Goal: Entertainment & Leisure: Consume media (video, audio)

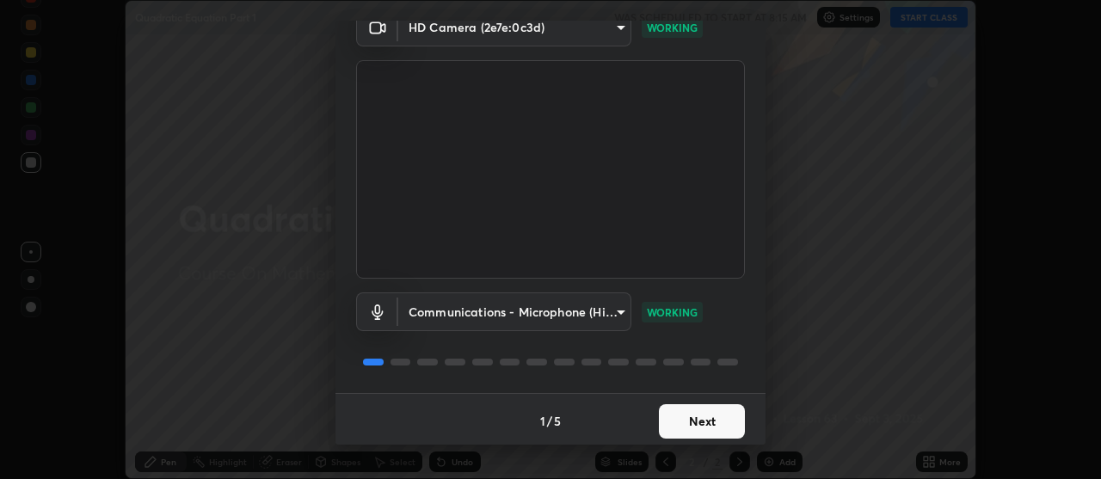
scroll to position [85, 0]
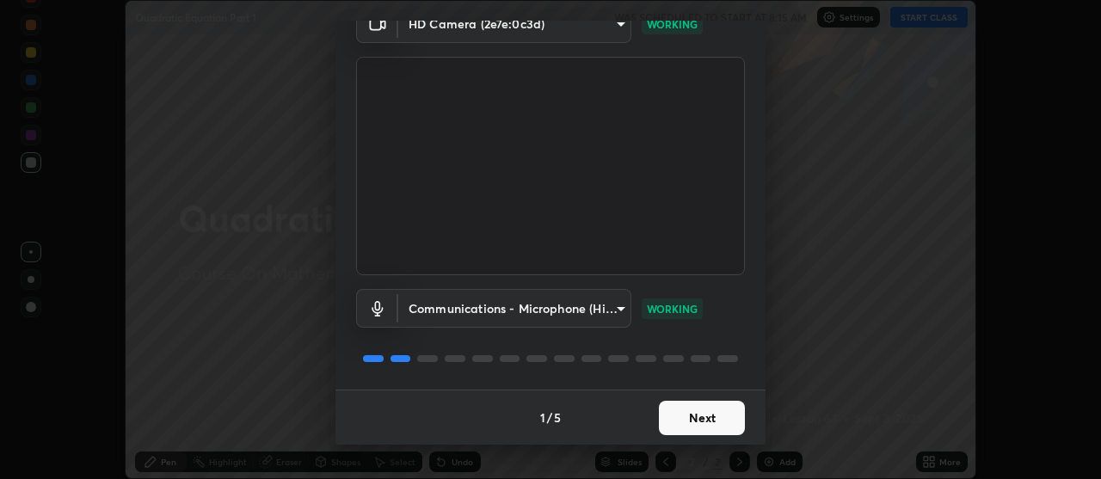
click at [711, 413] on button "Next" at bounding box center [702, 418] width 86 height 34
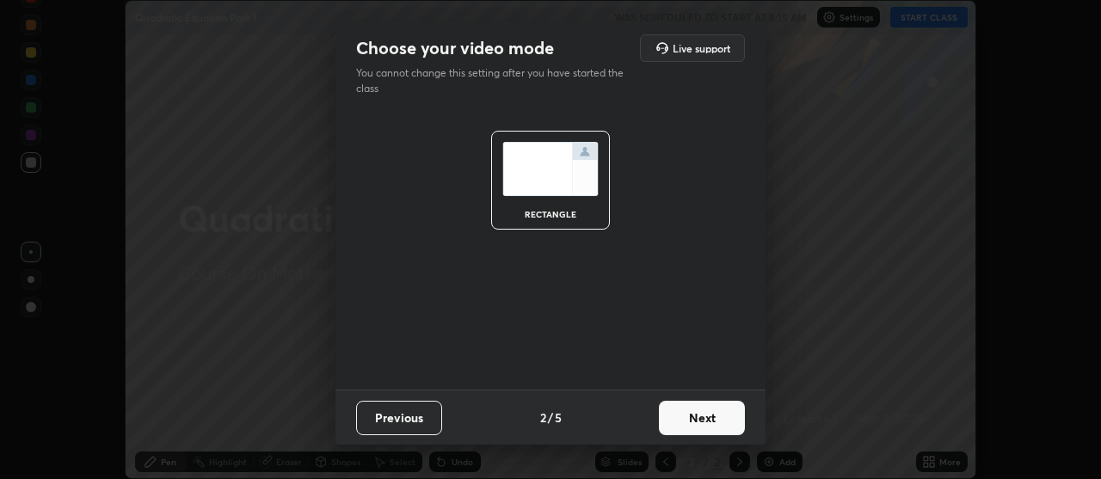
scroll to position [0, 0]
click at [711, 430] on button "Next" at bounding box center [702, 418] width 86 height 34
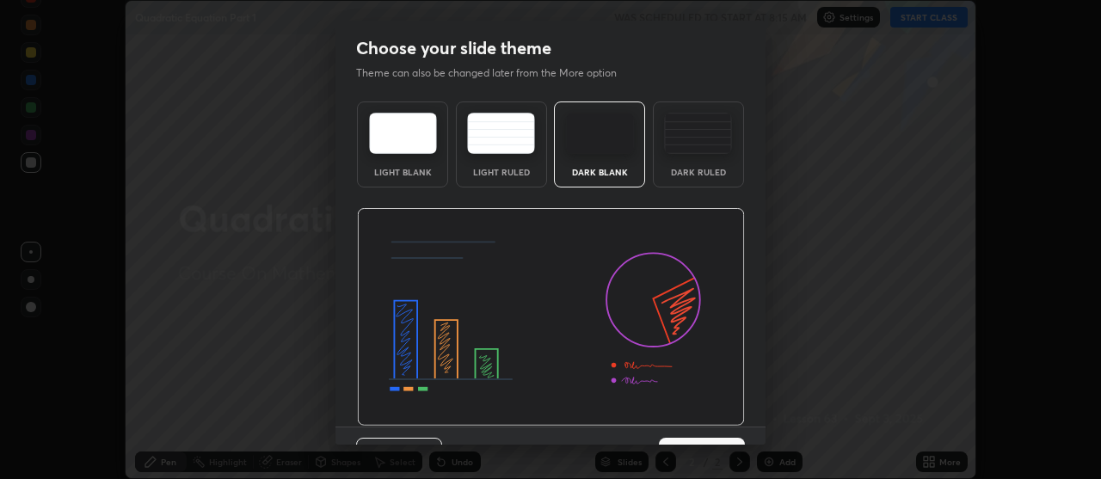
scroll to position [37, 0]
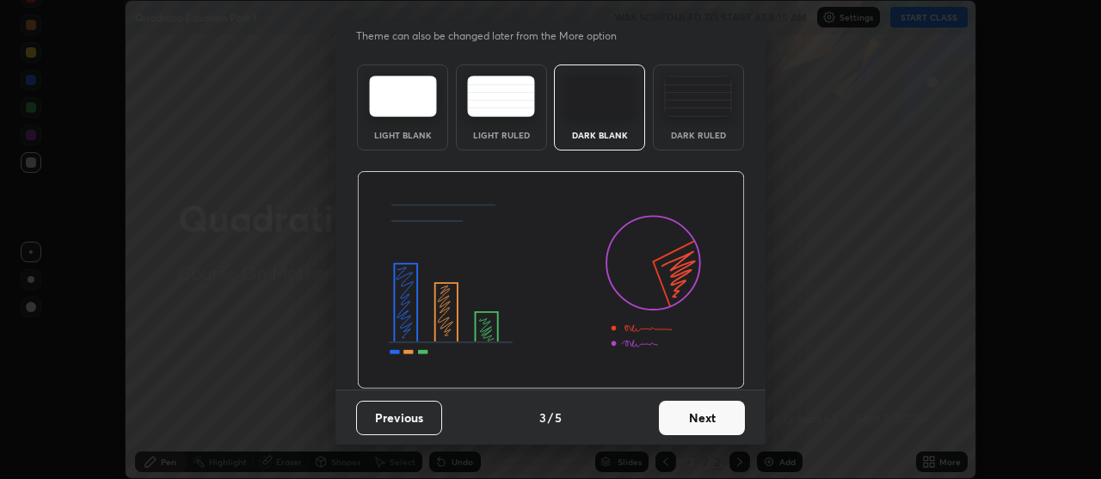
click at [698, 412] on button "Next" at bounding box center [702, 418] width 86 height 34
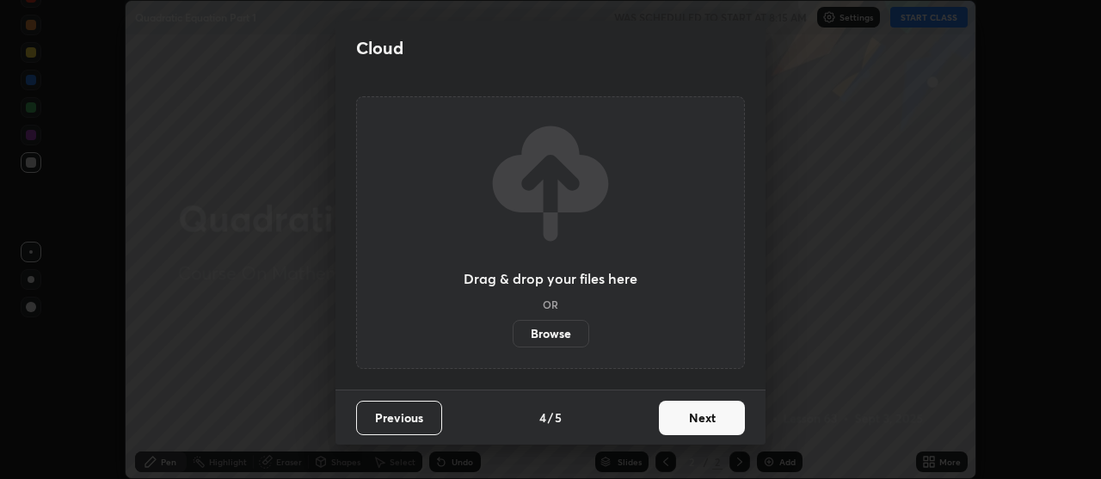
scroll to position [0, 0]
click at [708, 418] on button "Next" at bounding box center [702, 418] width 86 height 34
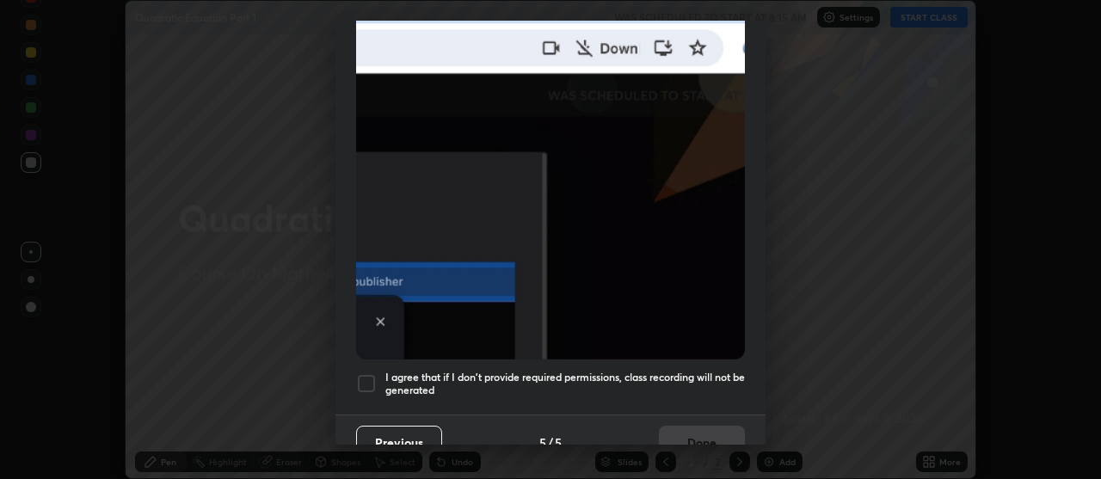
scroll to position [436, 0]
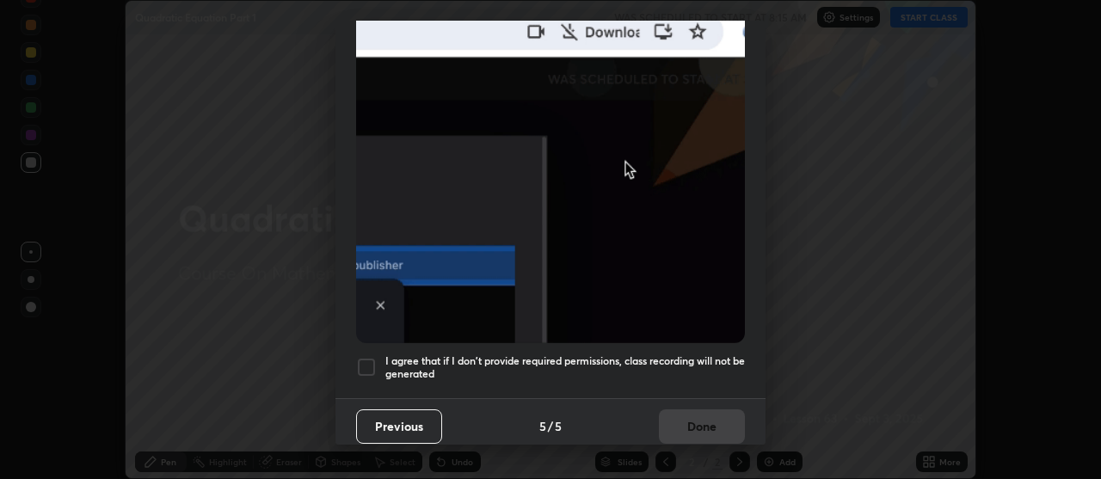
click at [414, 419] on button "Previous" at bounding box center [399, 426] width 86 height 34
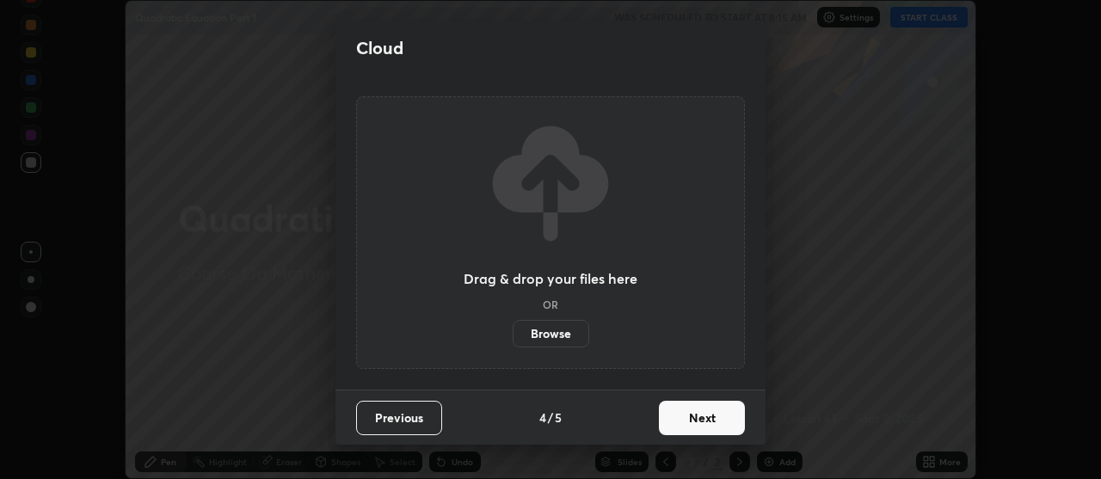
scroll to position [0, 0]
click at [412, 414] on button "Previous" at bounding box center [399, 418] width 86 height 34
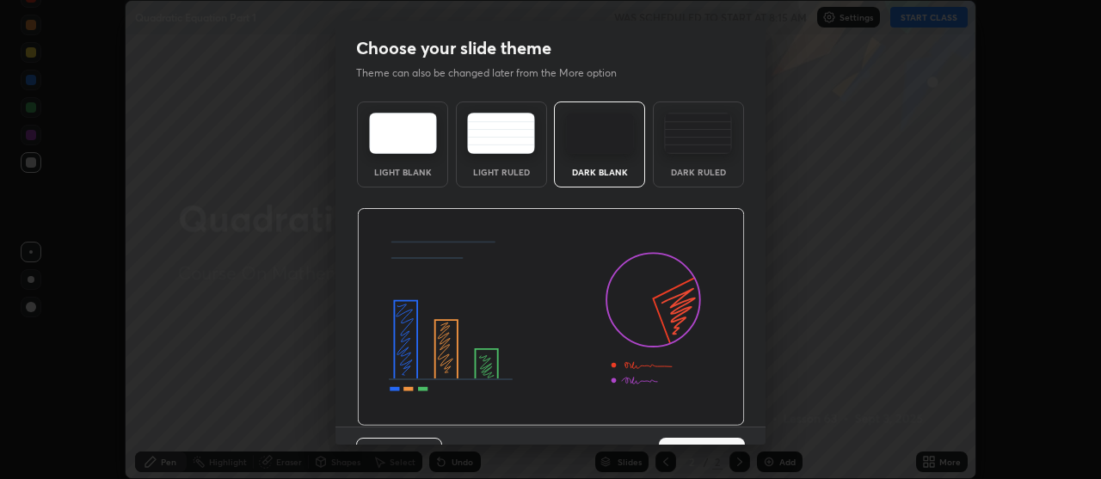
scroll to position [37, 0]
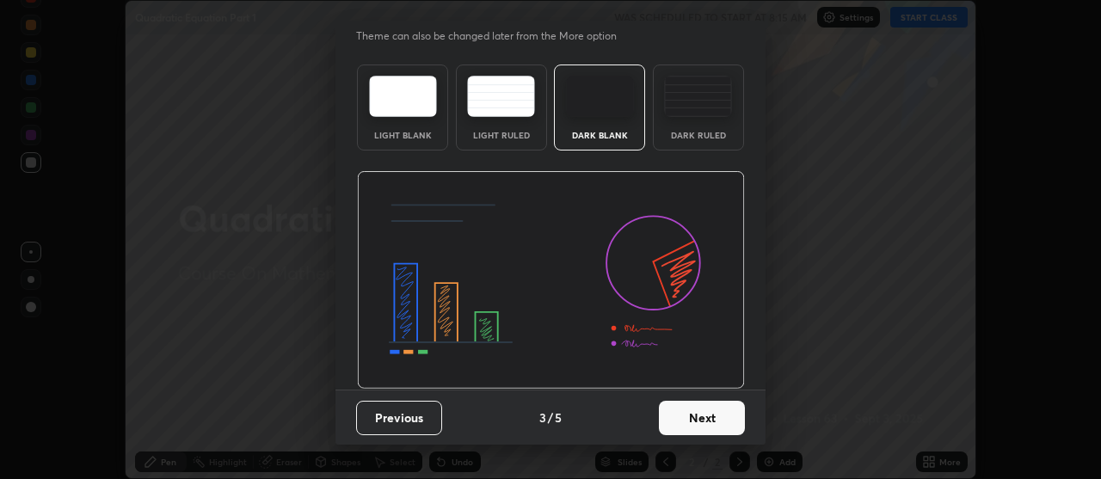
click at [408, 414] on button "Previous" at bounding box center [399, 418] width 86 height 34
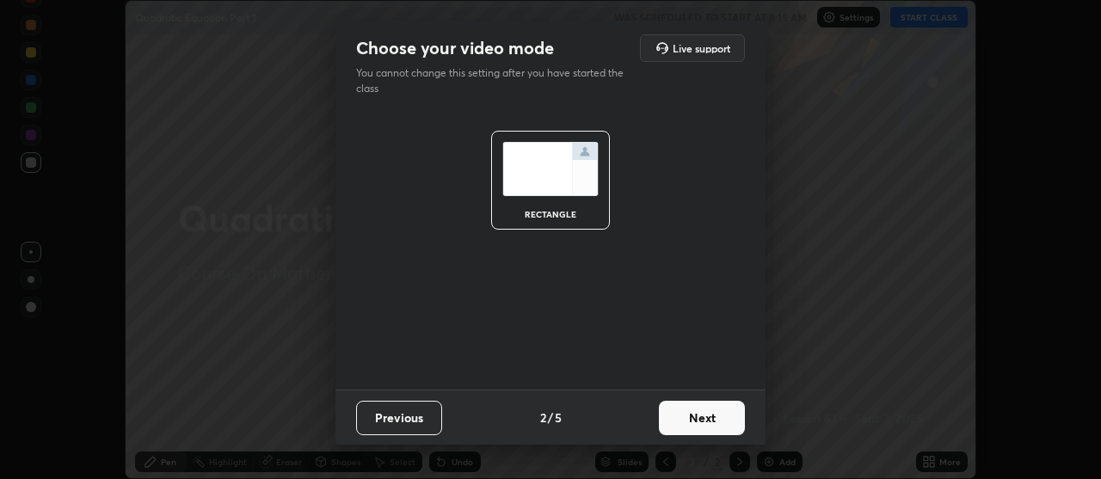
scroll to position [0, 0]
click at [412, 420] on button "Previous" at bounding box center [399, 418] width 86 height 34
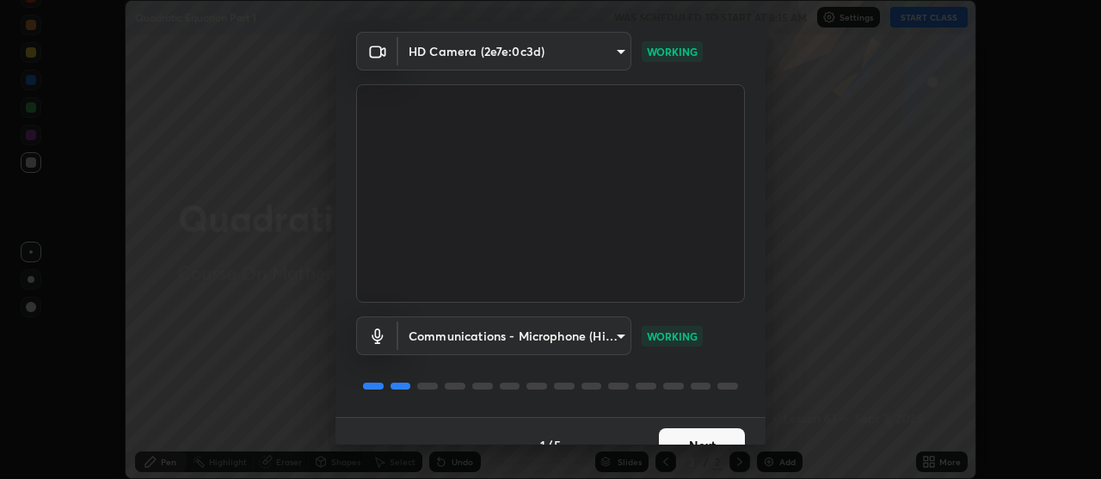
scroll to position [77, 0]
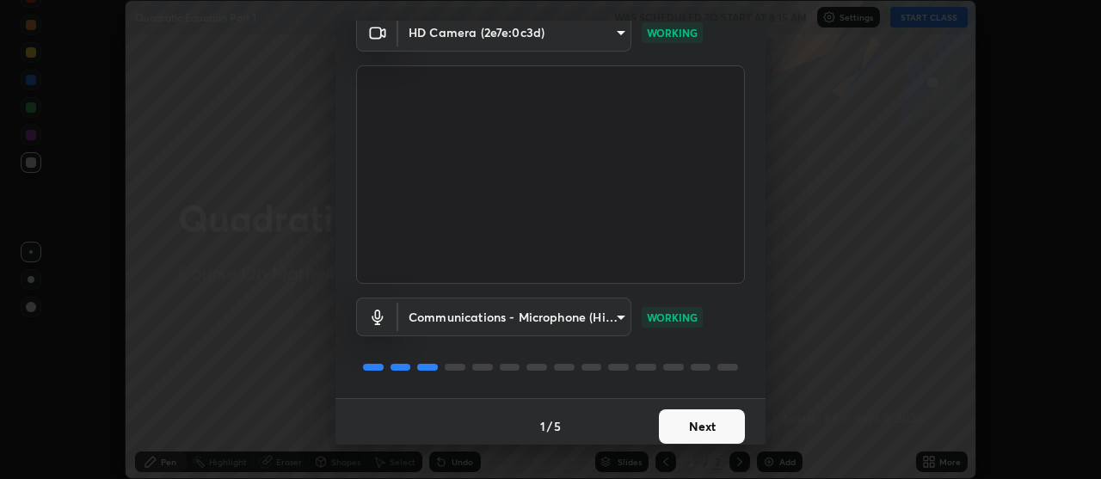
click at [711, 421] on button "Next" at bounding box center [702, 426] width 86 height 34
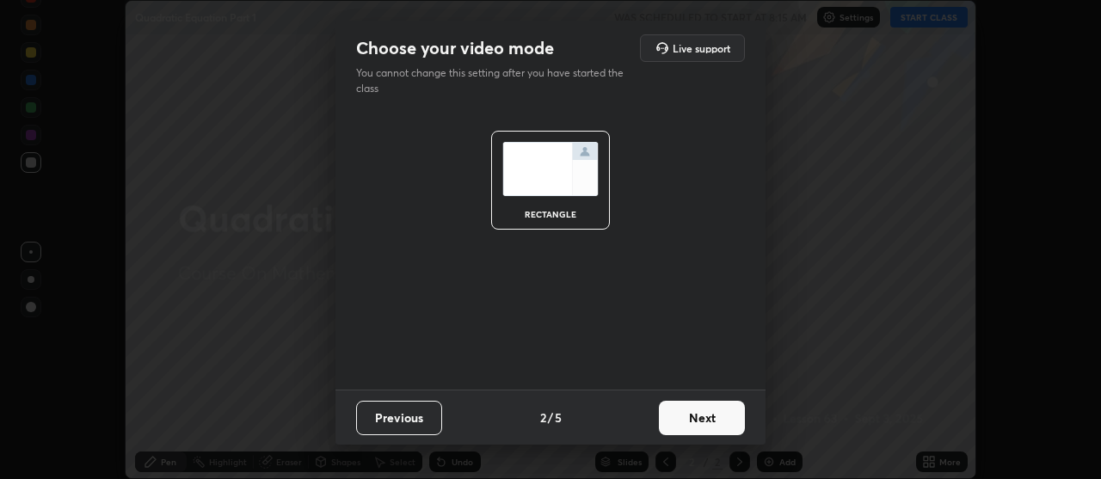
scroll to position [0, 0]
click at [704, 426] on button "Next" at bounding box center [702, 418] width 86 height 34
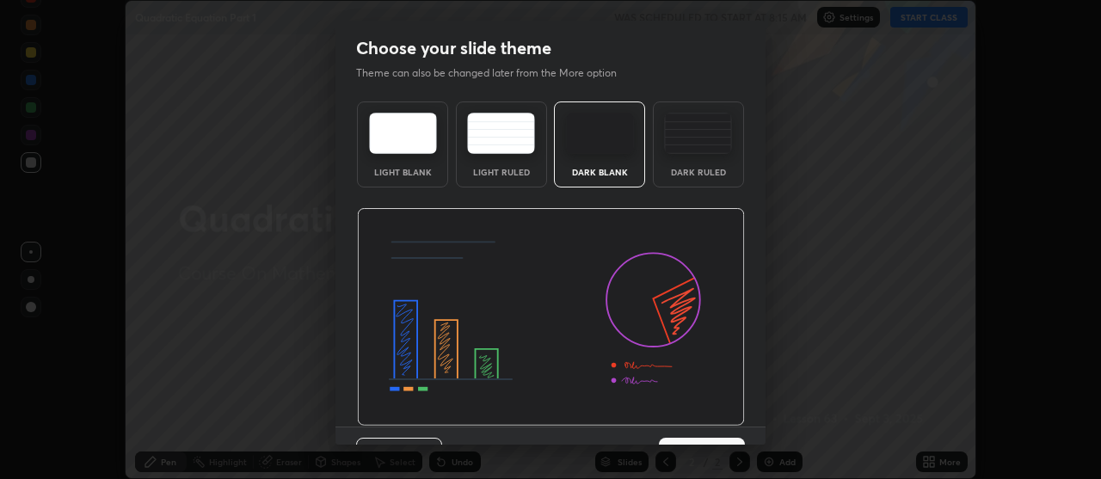
scroll to position [37, 0]
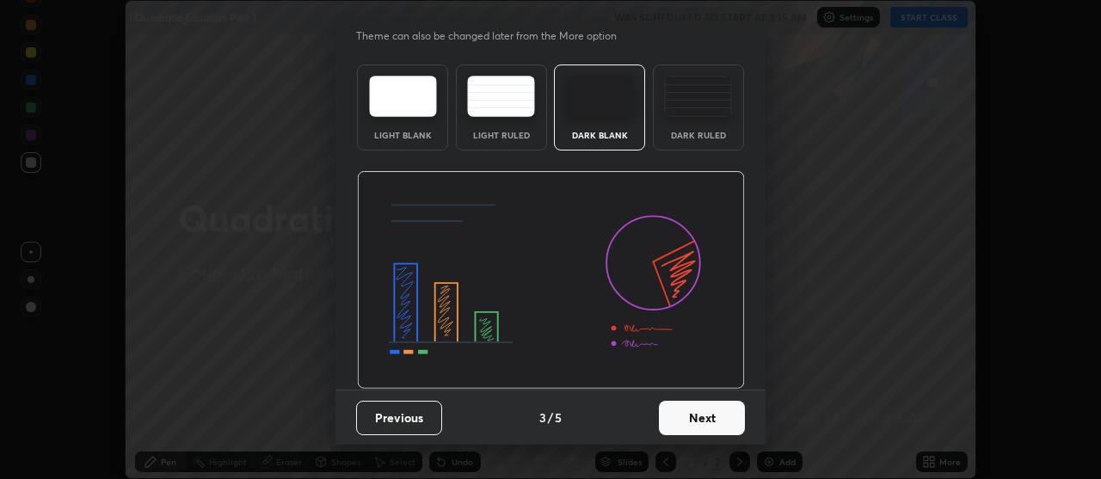
click at [696, 414] on button "Next" at bounding box center [702, 418] width 86 height 34
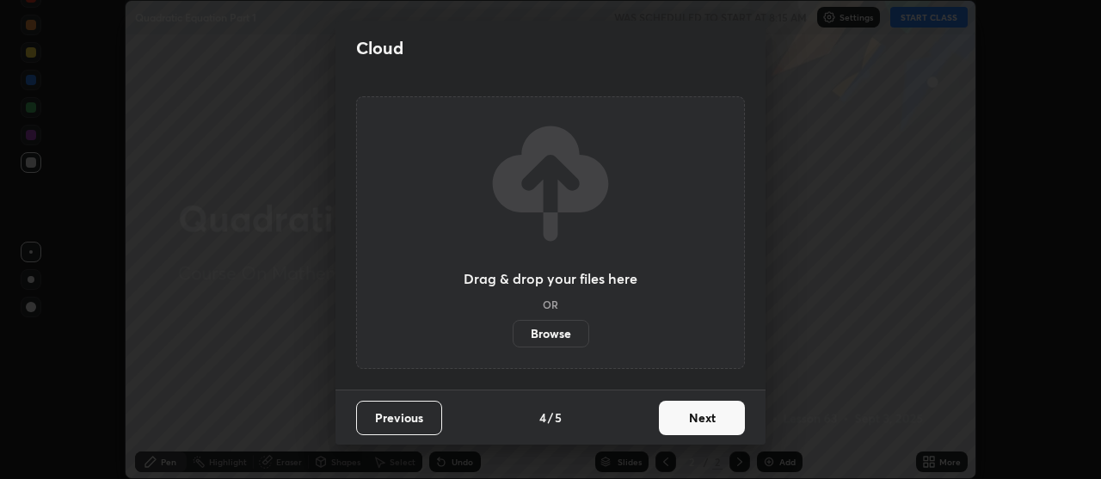
click at [697, 419] on button "Next" at bounding box center [702, 418] width 86 height 34
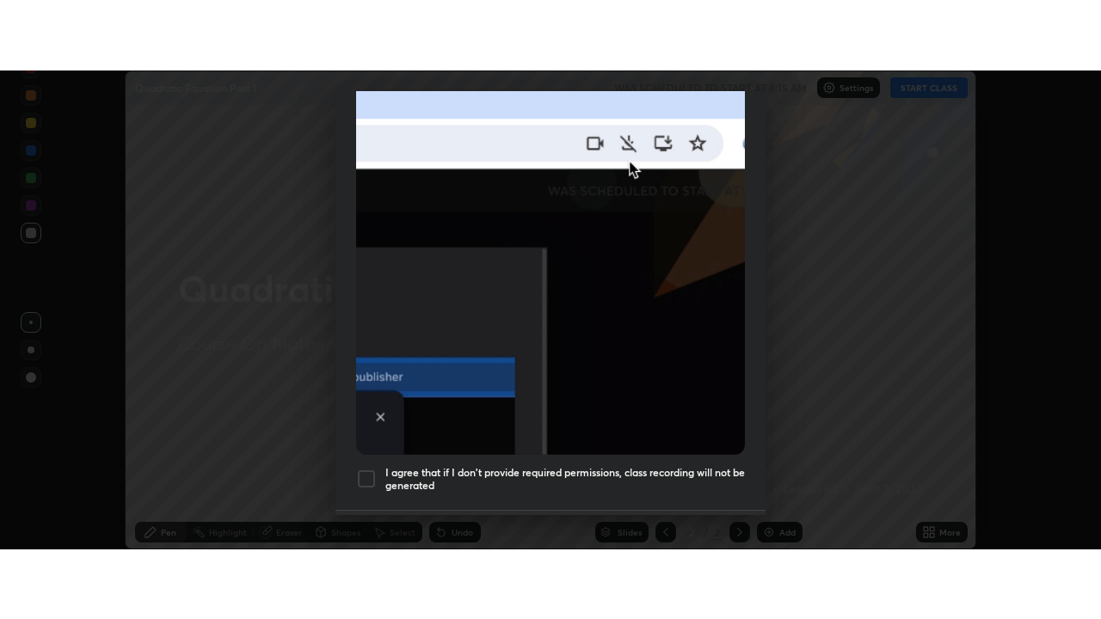
scroll to position [436, 0]
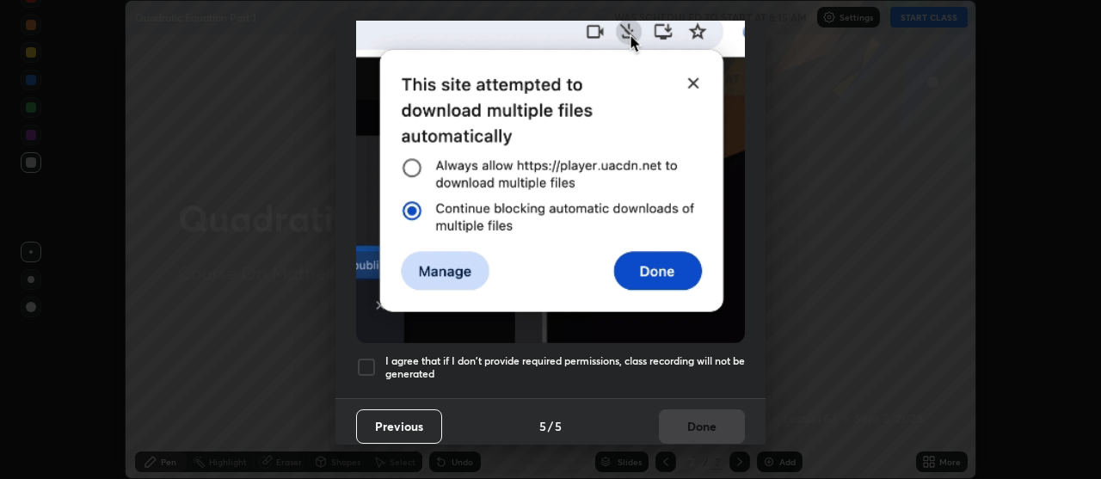
click at [367, 357] on div at bounding box center [366, 367] width 21 height 21
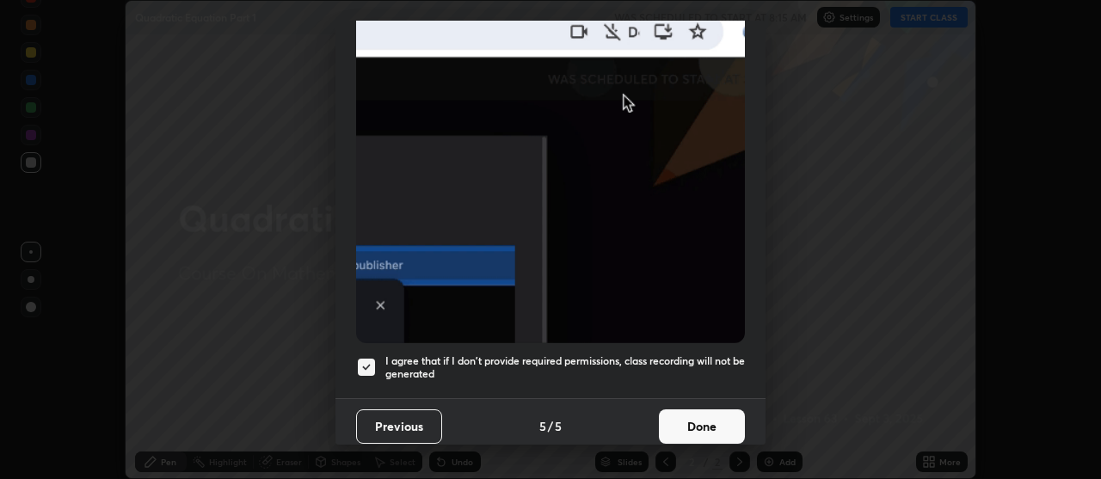
click at [709, 418] on button "Done" at bounding box center [702, 426] width 86 height 34
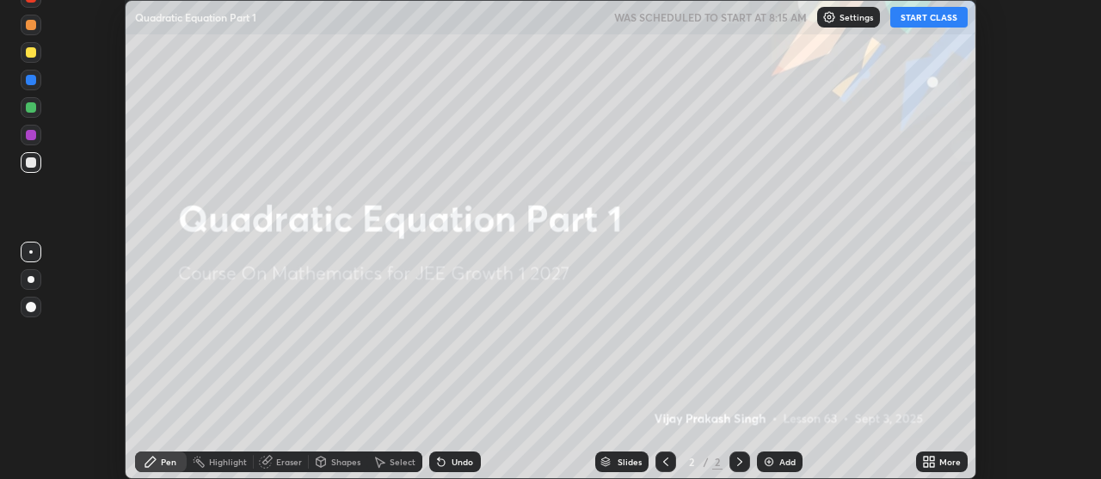
click at [925, 457] on icon at bounding box center [925, 459] width 4 height 4
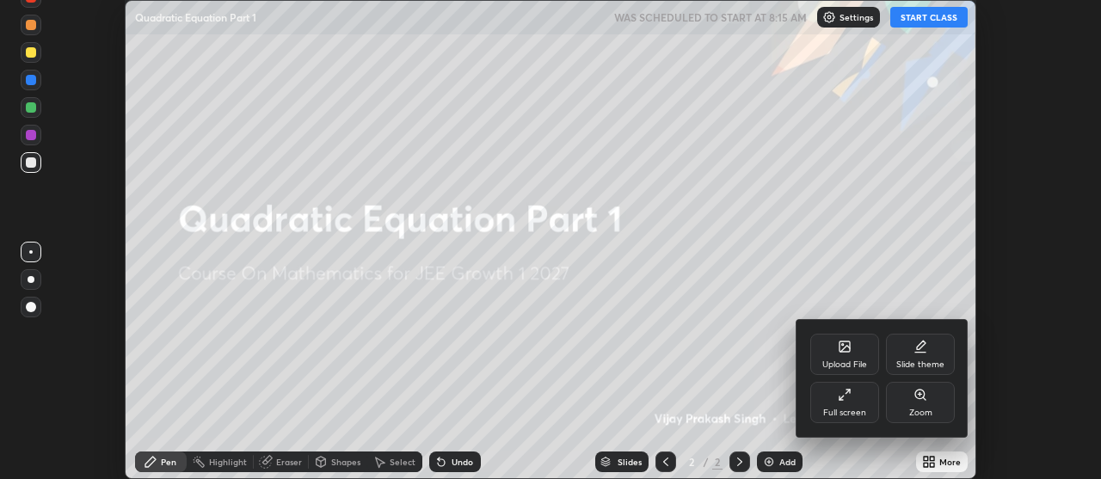
click at [848, 389] on icon at bounding box center [844, 395] width 14 height 14
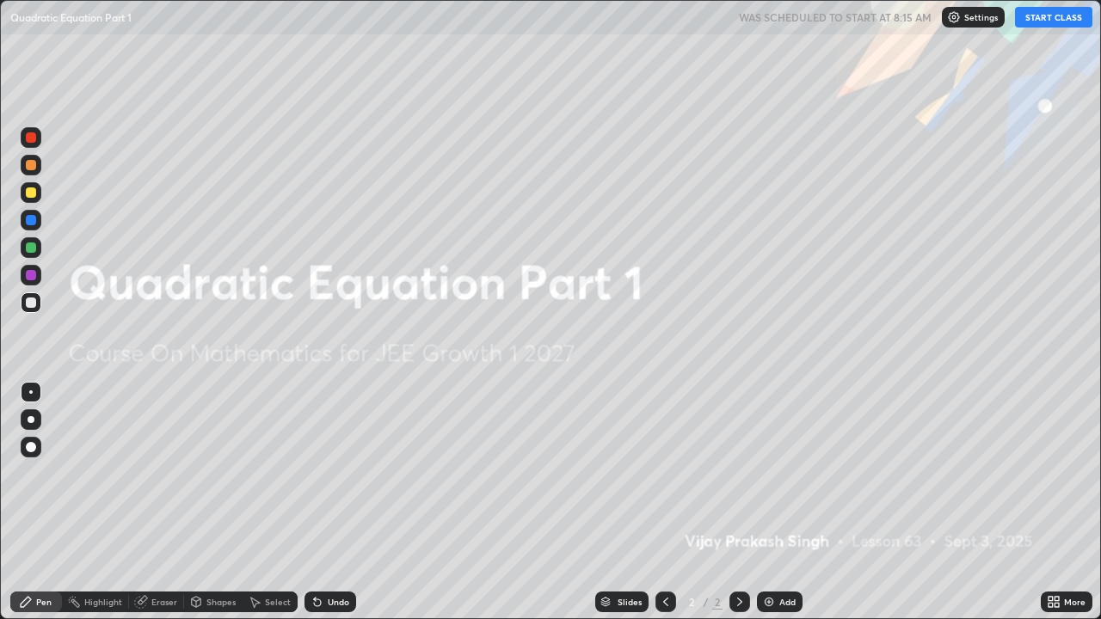
scroll to position [619, 1101]
click at [764, 478] on img at bounding box center [769, 602] width 14 height 14
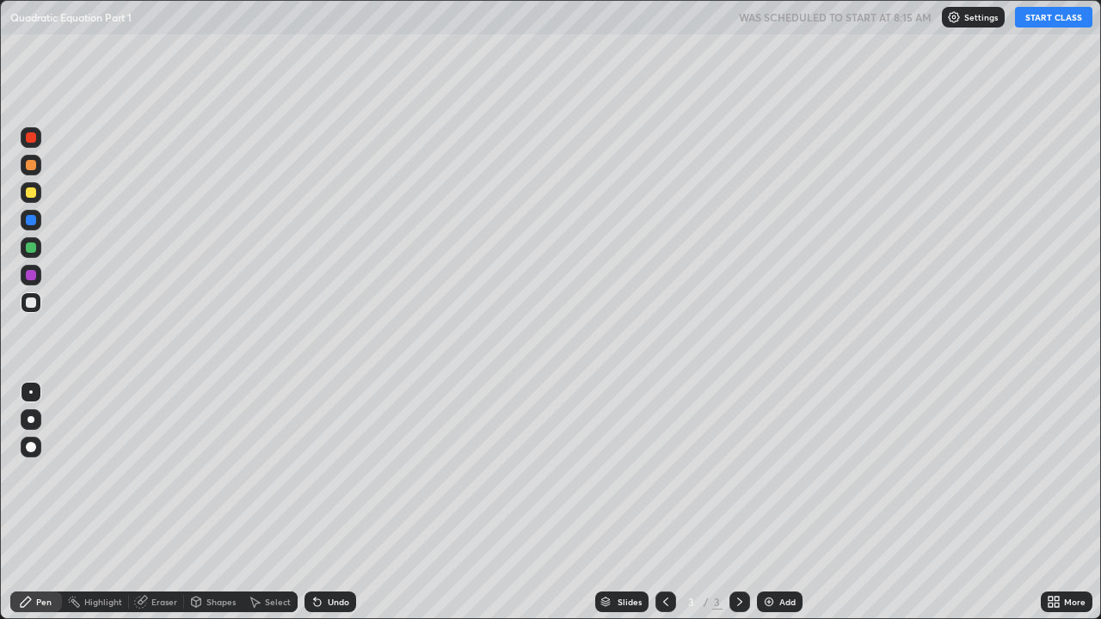
click at [1058, 20] on button "START CLASS" at bounding box center [1053, 17] width 77 height 21
click at [151, 478] on div "Eraser" at bounding box center [164, 602] width 26 height 9
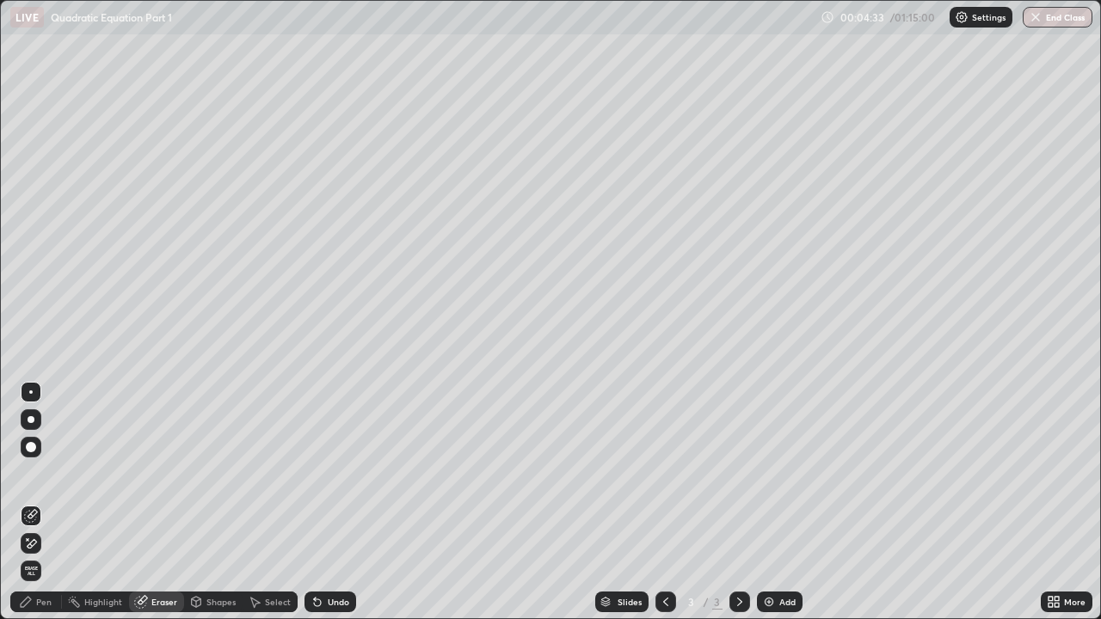
click at [43, 478] on div "Pen" at bounding box center [43, 602] width 15 height 9
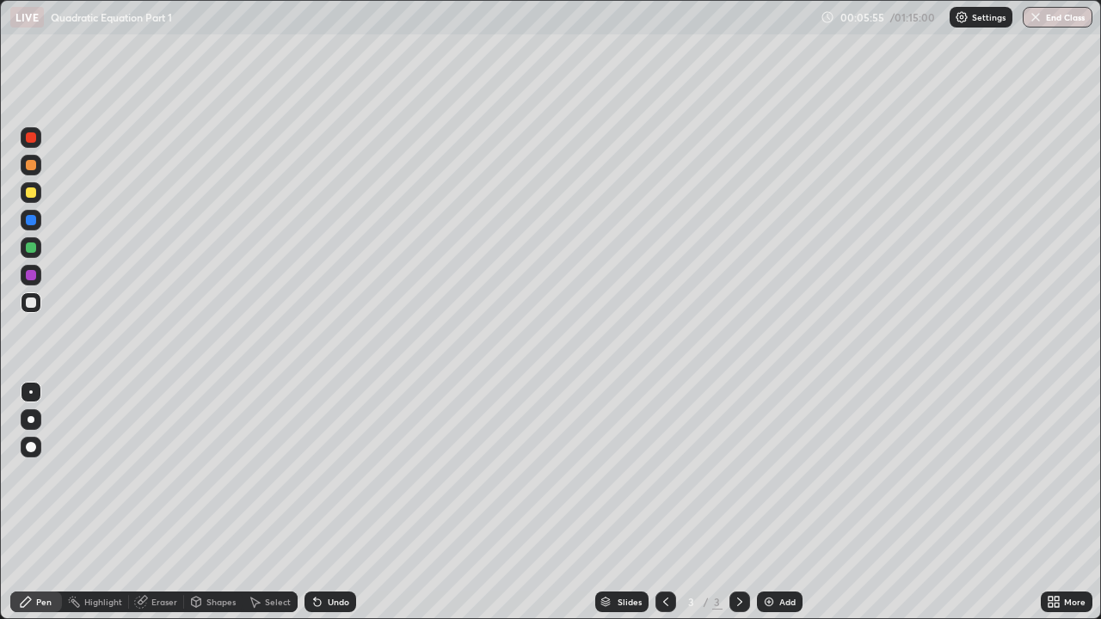
click at [739, 478] on icon at bounding box center [739, 602] width 5 height 9
click at [764, 478] on img at bounding box center [769, 602] width 14 height 14
click at [738, 478] on icon at bounding box center [740, 602] width 14 height 14
click at [768, 478] on img at bounding box center [769, 602] width 14 height 14
click at [146, 478] on icon at bounding box center [141, 602] width 14 height 14
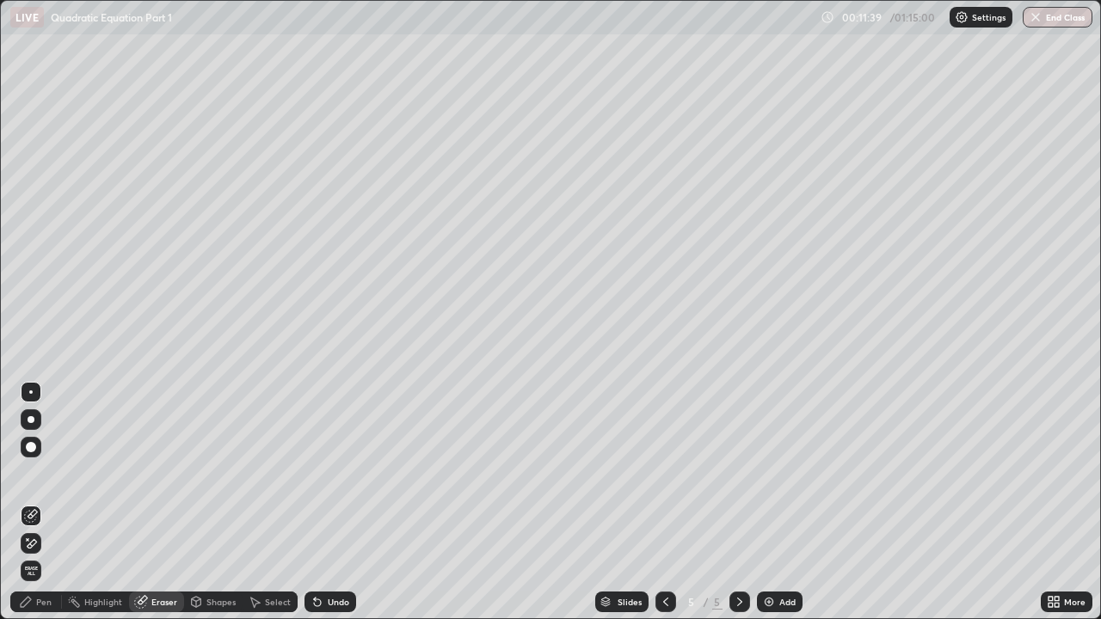
click at [53, 478] on div "Pen" at bounding box center [36, 602] width 52 height 21
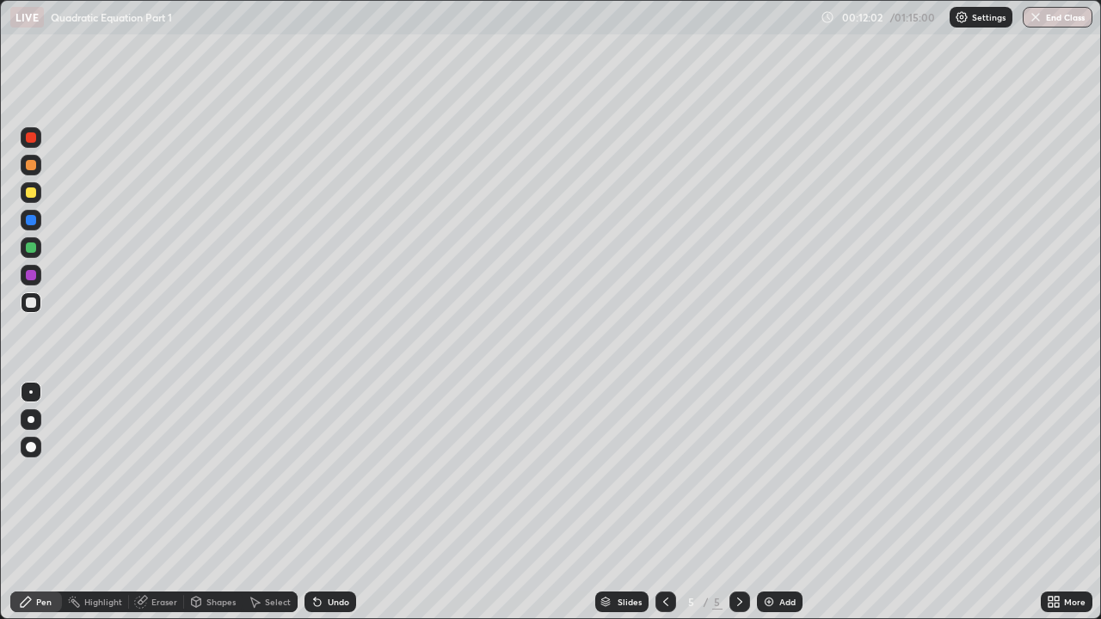
click at [158, 478] on div "Eraser" at bounding box center [164, 602] width 26 height 9
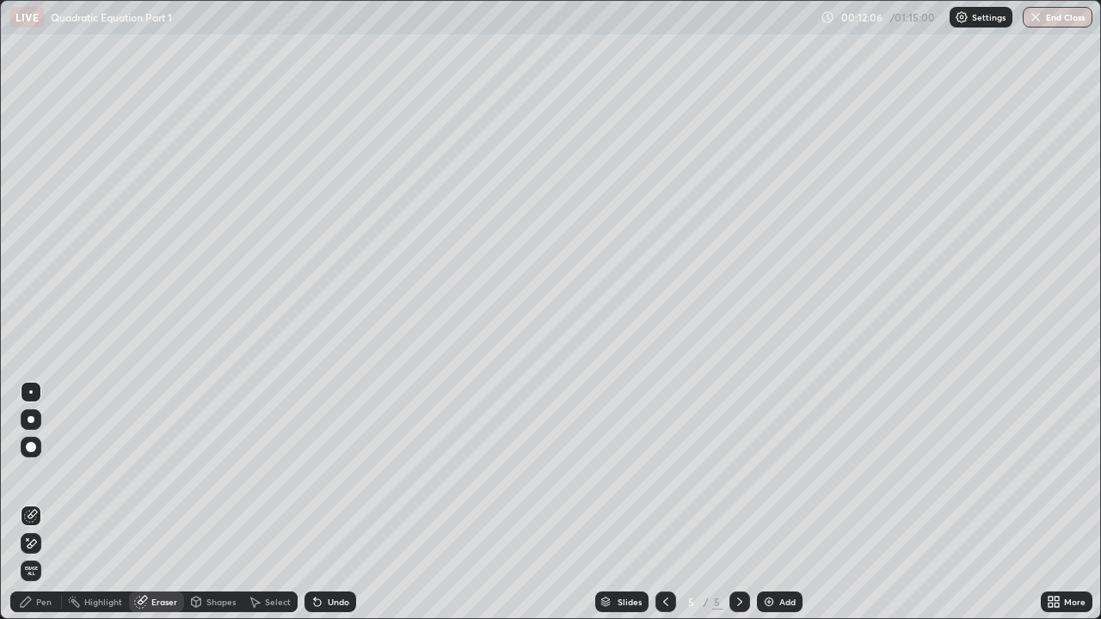
click at [52, 478] on div "Pen" at bounding box center [36, 602] width 52 height 21
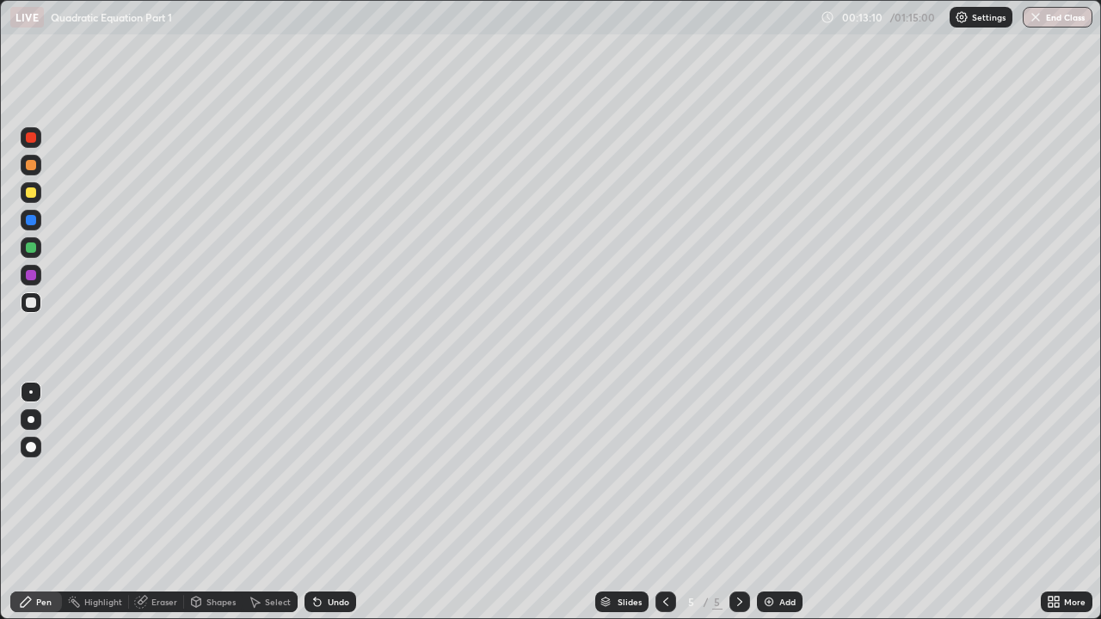
click at [32, 167] on div at bounding box center [31, 165] width 10 height 10
click at [30, 246] on div at bounding box center [31, 247] width 10 height 10
click at [142, 478] on icon at bounding box center [140, 602] width 11 height 11
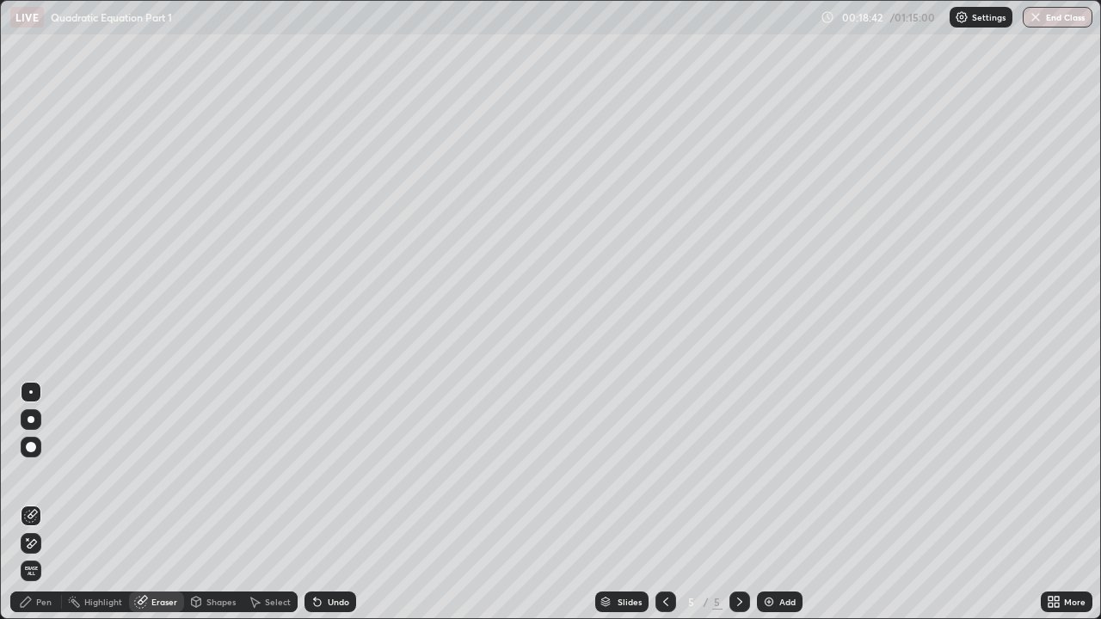
click at [49, 478] on div "Pen" at bounding box center [43, 602] width 15 height 9
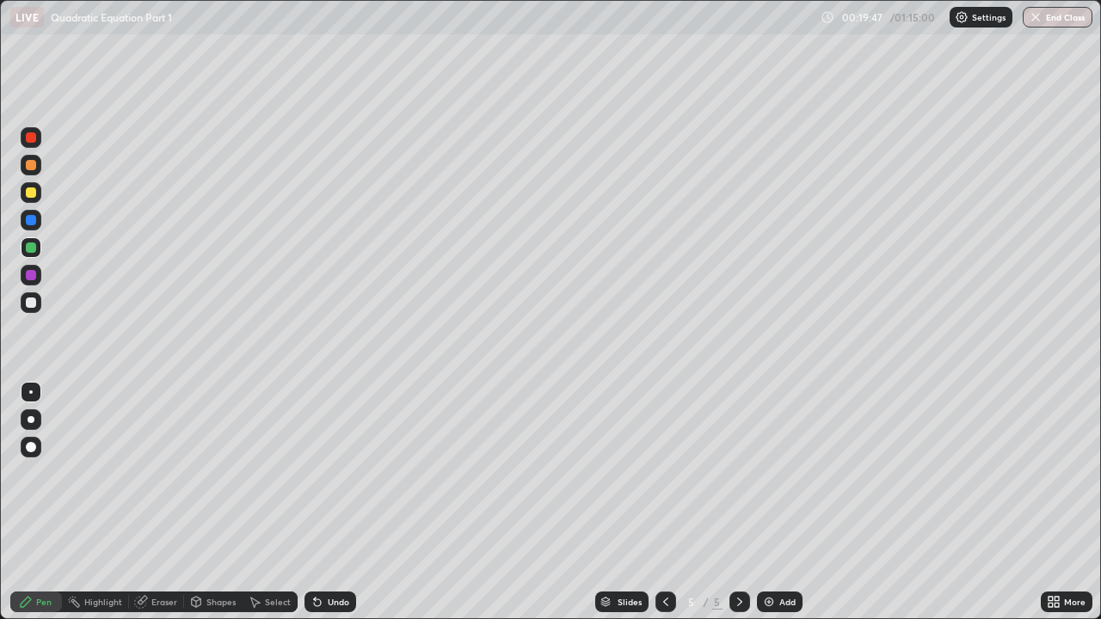
click at [28, 216] on div at bounding box center [31, 220] width 10 height 10
click at [757, 478] on div "Add" at bounding box center [780, 602] width 46 height 21
click at [172, 478] on div "Eraser" at bounding box center [164, 602] width 26 height 9
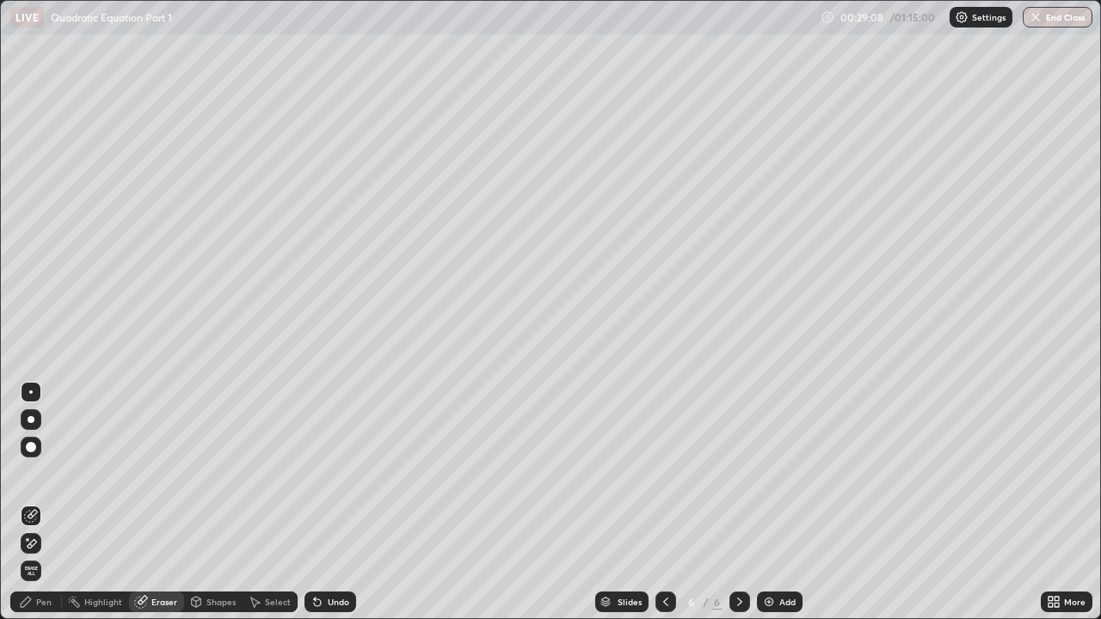
click at [49, 478] on div "Pen" at bounding box center [43, 602] width 15 height 9
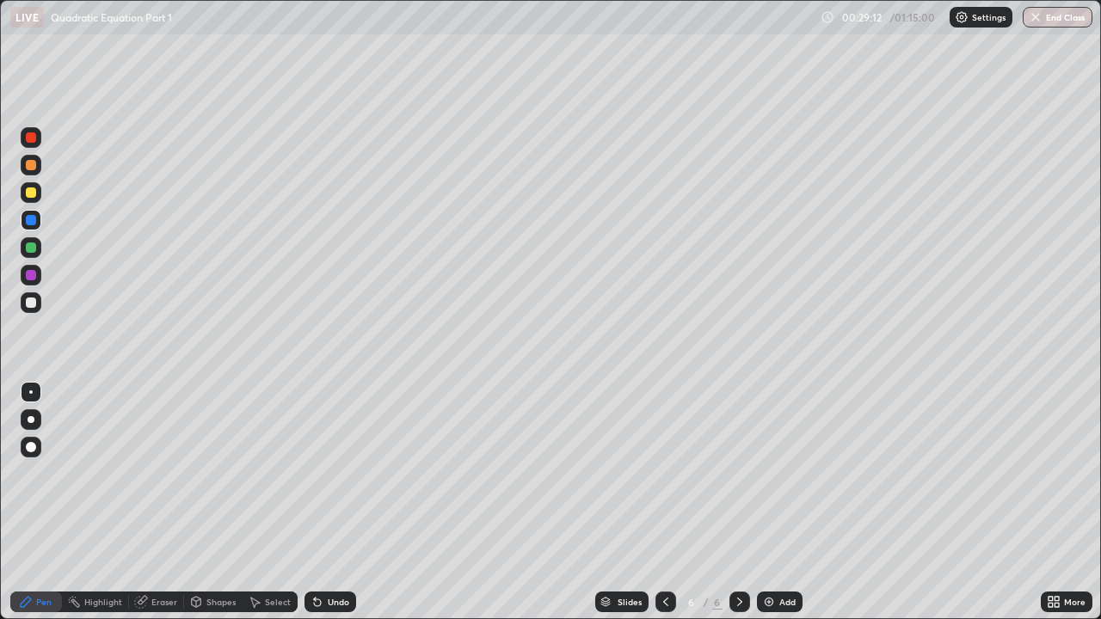
click at [149, 478] on div "Eraser" at bounding box center [156, 602] width 55 height 21
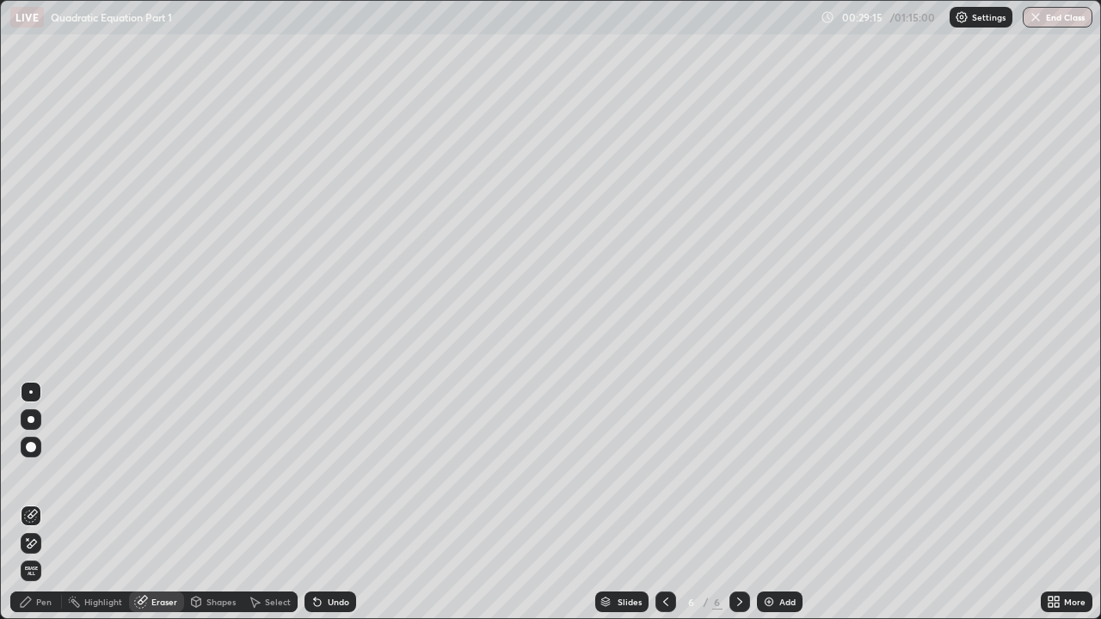
click at [46, 478] on div "Pen" at bounding box center [43, 602] width 15 height 9
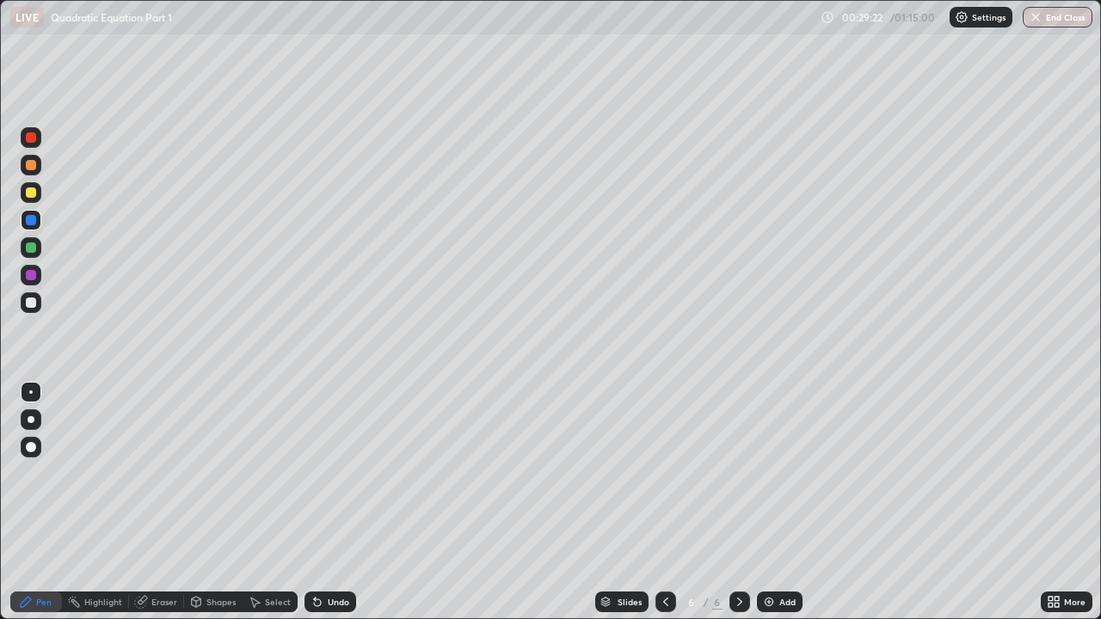
click at [144, 478] on icon at bounding box center [142, 600] width 9 height 9
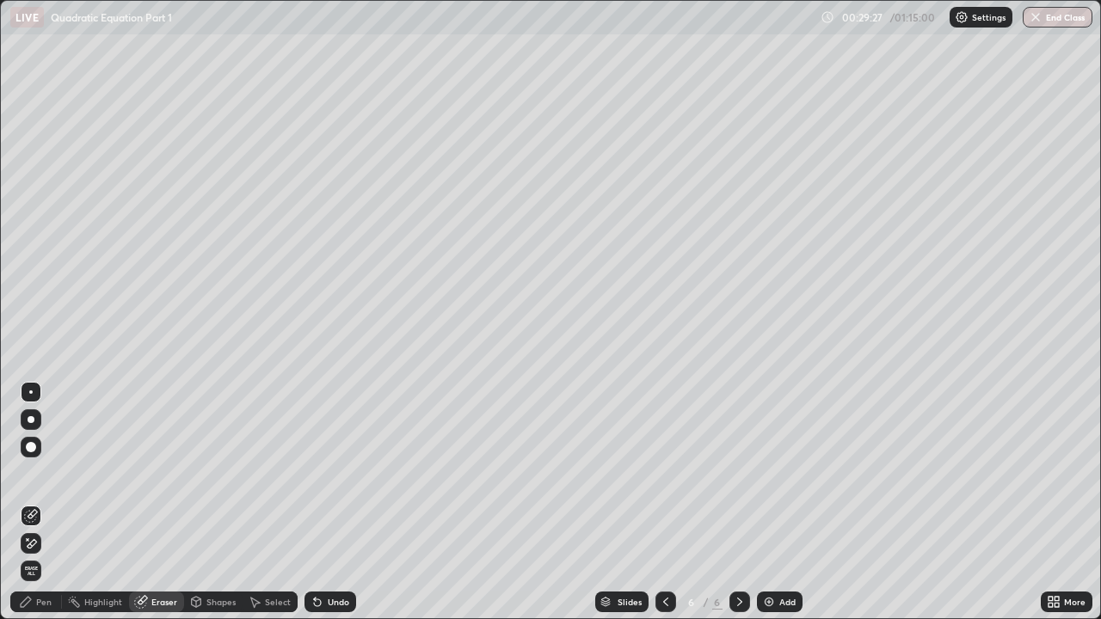
click at [46, 478] on div "Pen" at bounding box center [43, 602] width 15 height 9
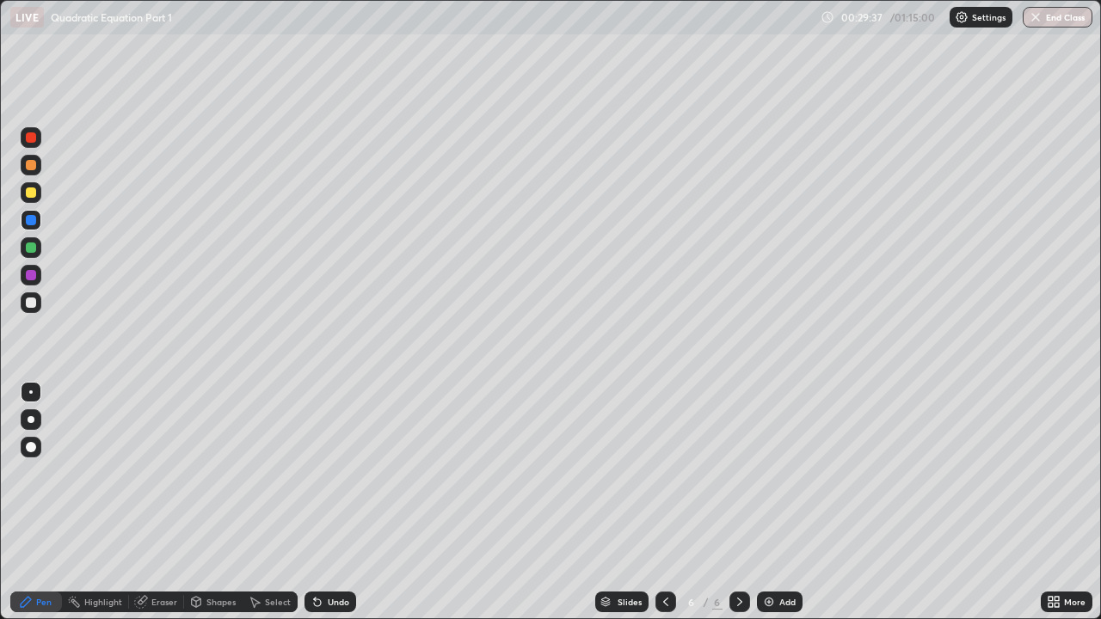
click at [34, 303] on div at bounding box center [31, 302] width 10 height 10
click at [170, 478] on div "Eraser" at bounding box center [164, 602] width 26 height 9
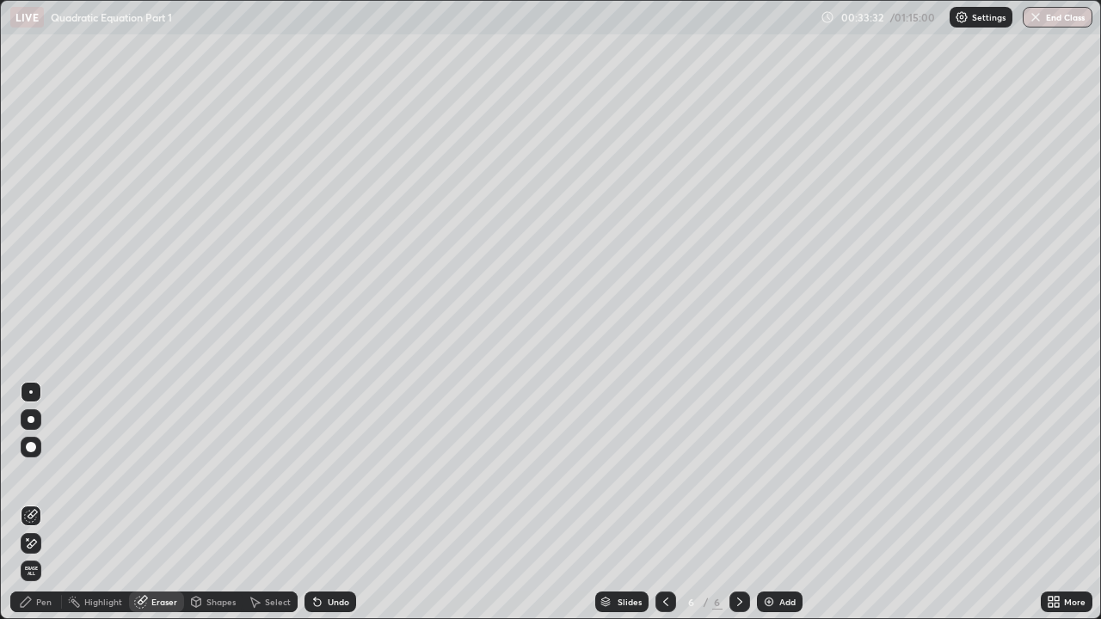
click at [58, 478] on div "Pen" at bounding box center [36, 602] width 52 height 21
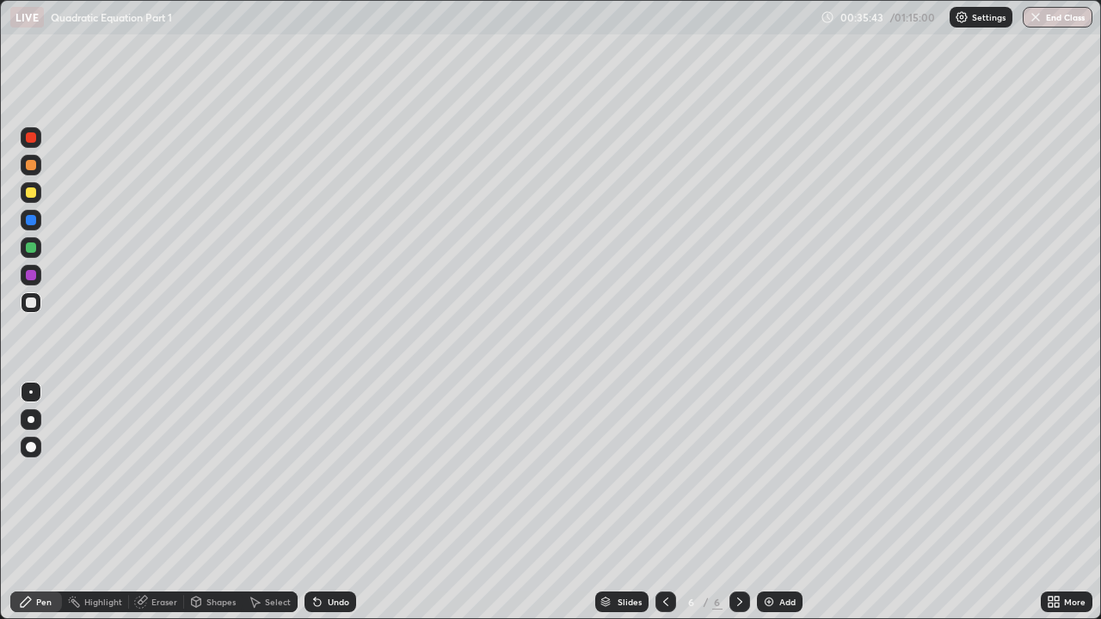
click at [31, 166] on div at bounding box center [31, 165] width 10 height 10
click at [33, 248] on div at bounding box center [31, 247] width 10 height 10
click at [764, 478] on img at bounding box center [769, 602] width 14 height 14
click at [32, 220] on div at bounding box center [31, 220] width 10 height 10
click at [32, 305] on div at bounding box center [31, 302] width 10 height 10
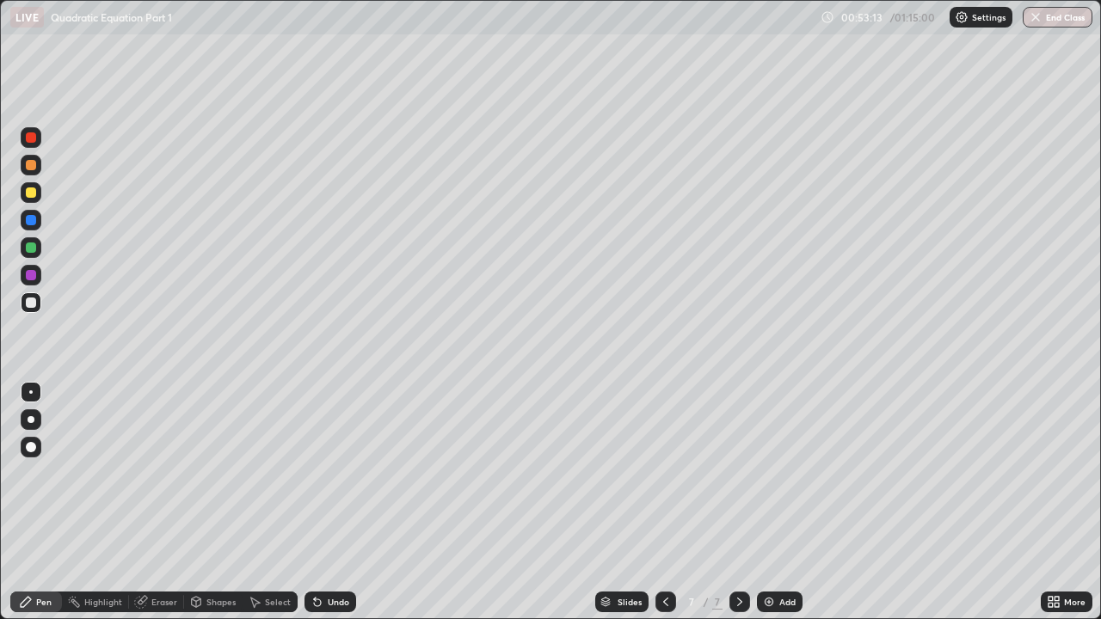
click at [764, 478] on img at bounding box center [769, 602] width 14 height 14
click at [33, 164] on div at bounding box center [31, 165] width 10 height 10
click at [212, 478] on div "Shapes" at bounding box center [220, 602] width 29 height 9
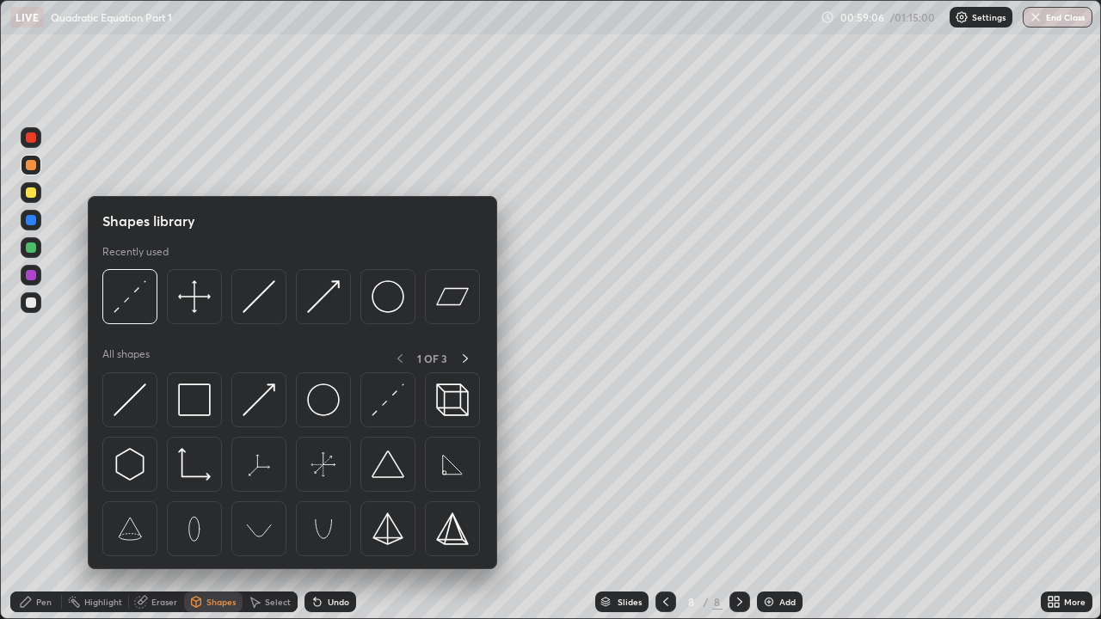
click at [154, 478] on div "Eraser" at bounding box center [156, 602] width 55 height 21
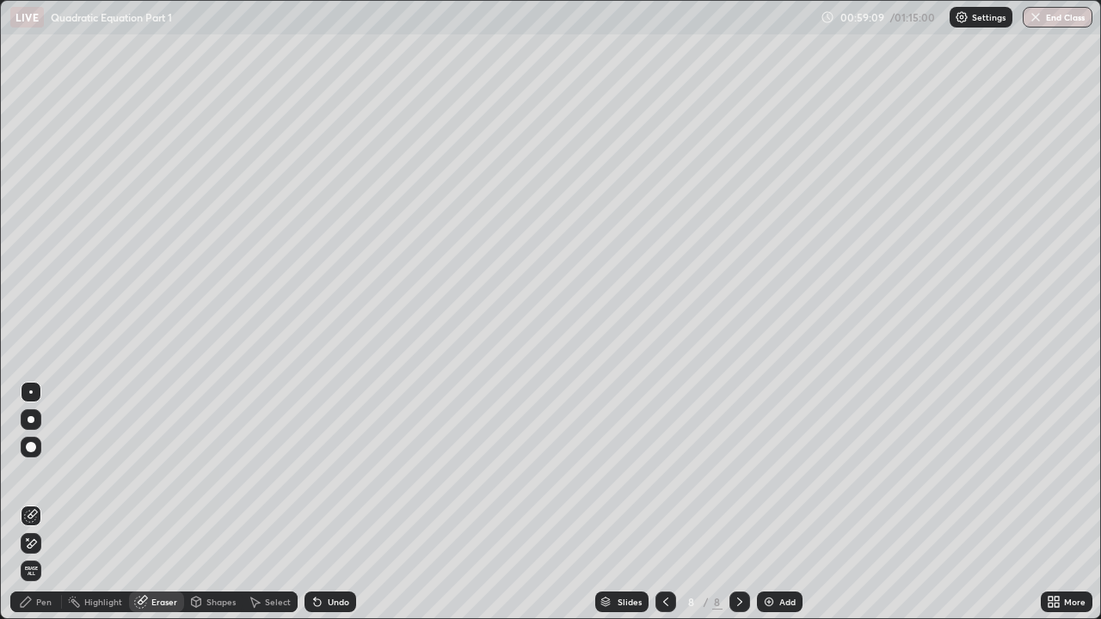
click at [81, 478] on div "Highlight" at bounding box center [95, 602] width 67 height 21
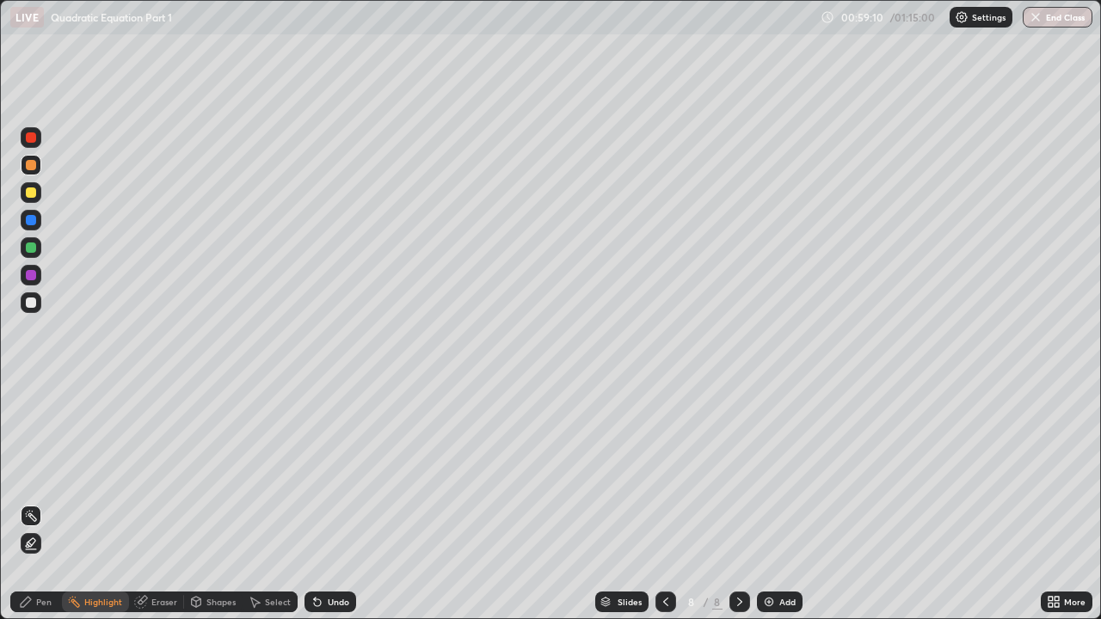
click at [54, 478] on div "Pen" at bounding box center [36, 602] width 52 height 21
click at [34, 252] on div at bounding box center [31, 247] width 10 height 10
click at [142, 478] on icon at bounding box center [142, 600] width 9 height 9
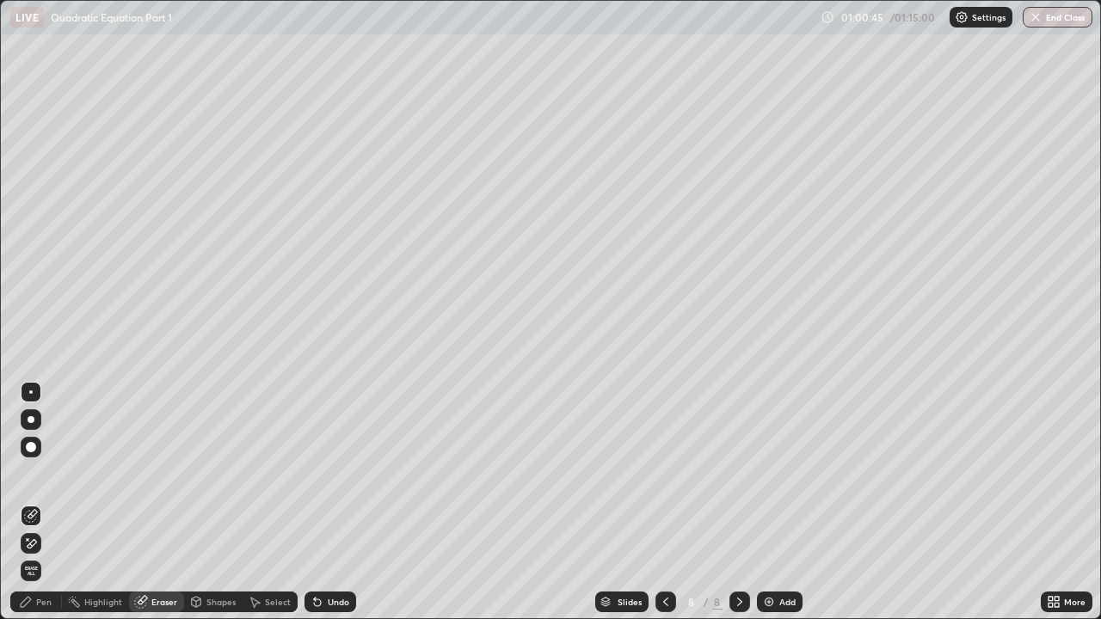
click at [51, 478] on div "Pen" at bounding box center [43, 602] width 15 height 9
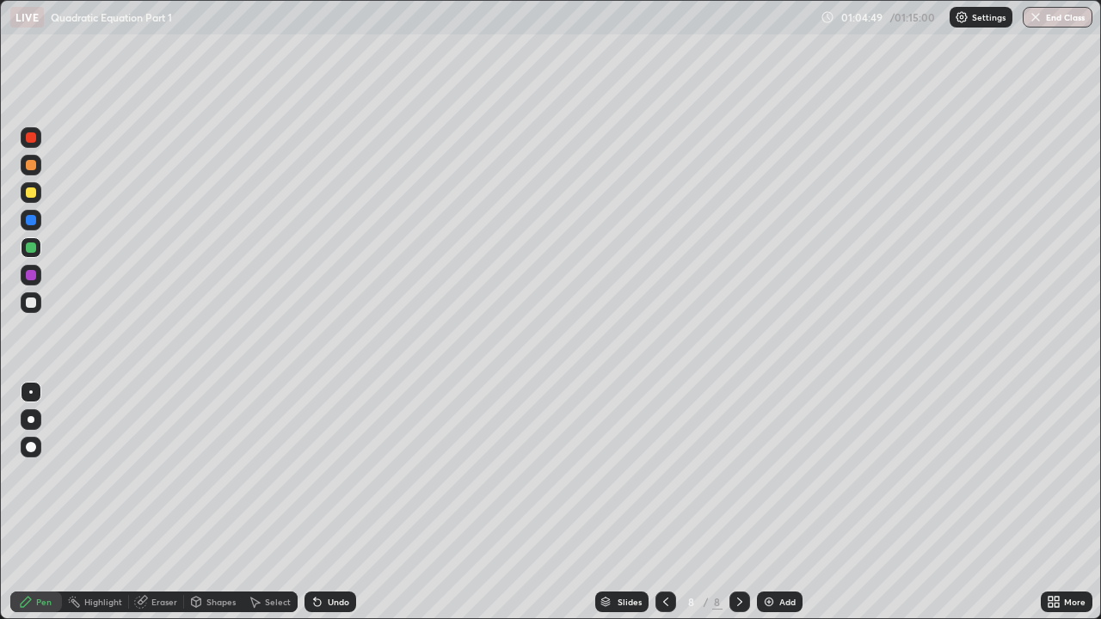
click at [738, 478] on icon at bounding box center [740, 602] width 14 height 14
click at [770, 478] on img at bounding box center [769, 602] width 14 height 14
click at [159, 478] on div "Eraser" at bounding box center [164, 602] width 26 height 9
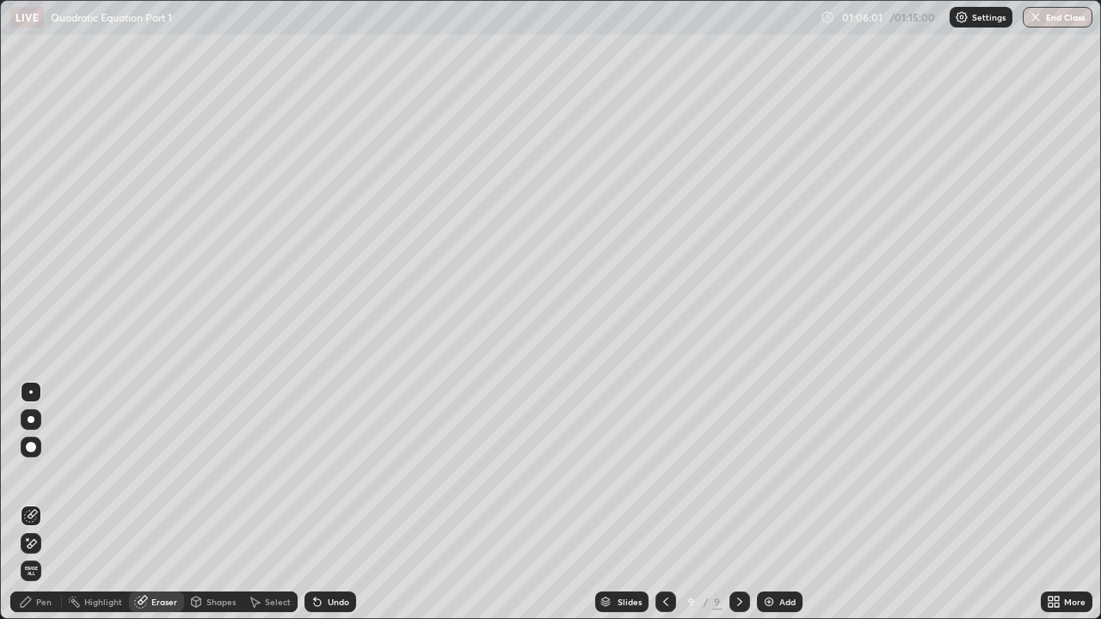
click at [48, 478] on div "Pen" at bounding box center [43, 602] width 15 height 9
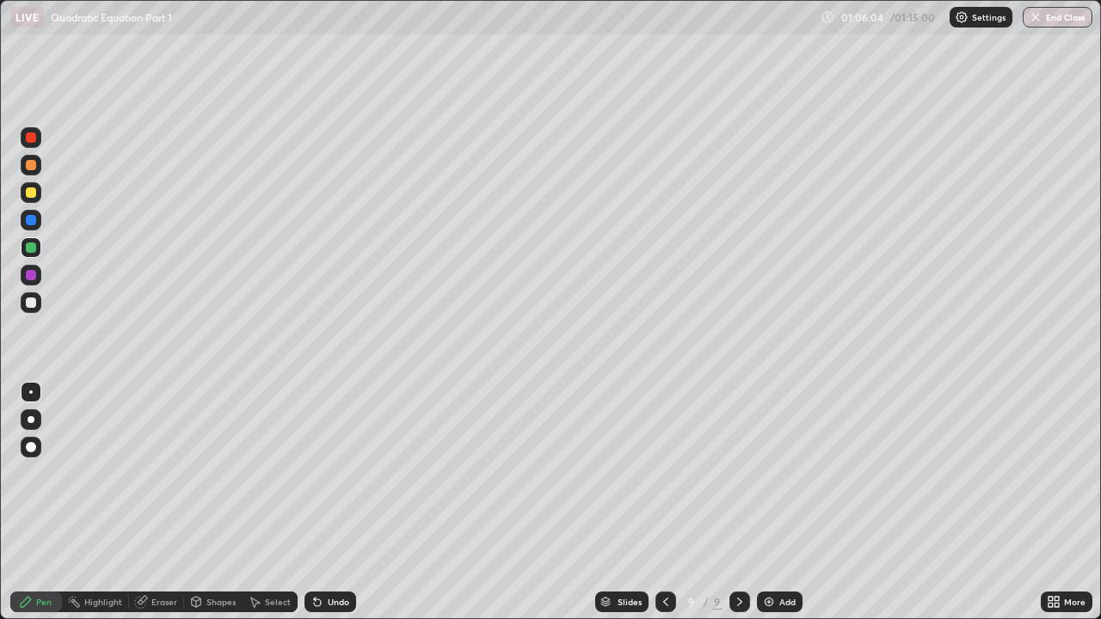
click at [151, 478] on div "Eraser" at bounding box center [164, 602] width 26 height 9
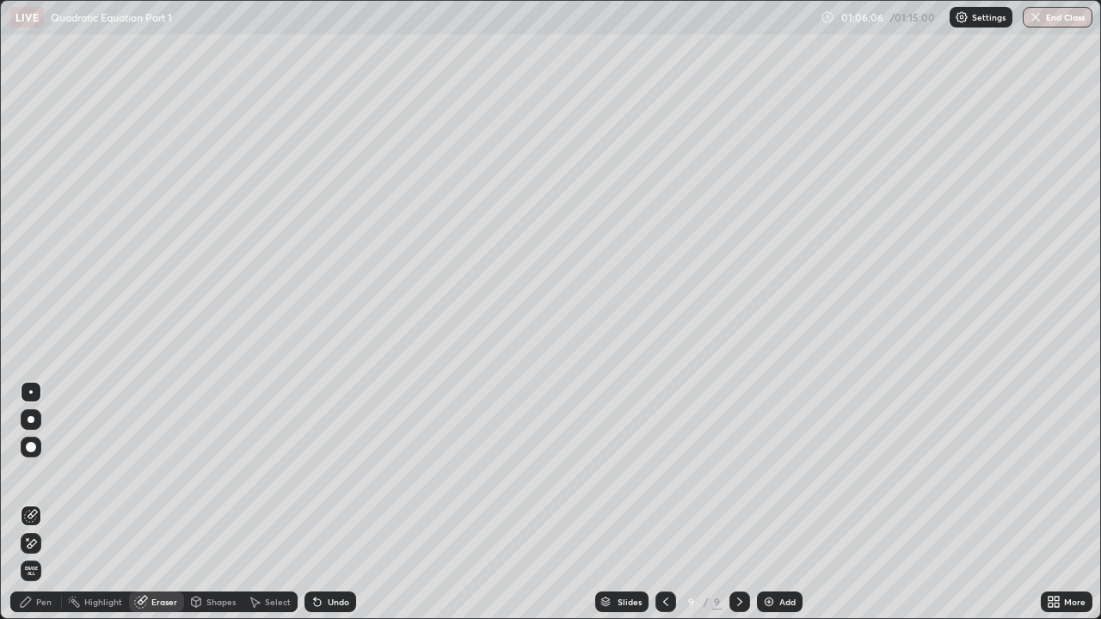
click at [40, 478] on div "Pen" at bounding box center [43, 602] width 15 height 9
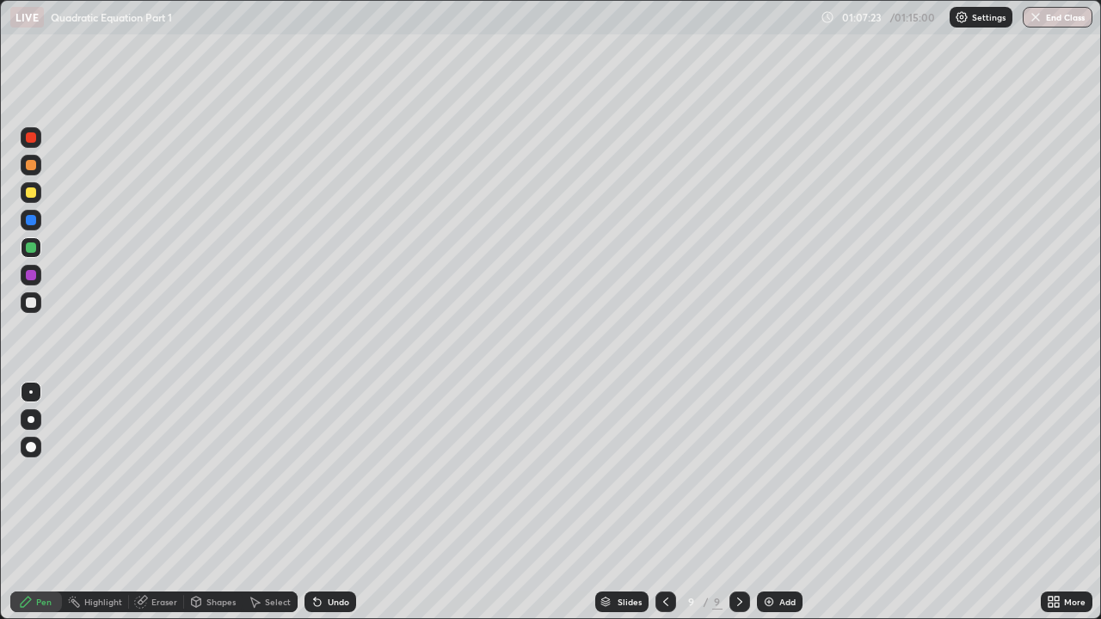
click at [762, 478] on img at bounding box center [769, 602] width 14 height 14
click at [150, 478] on div "Eraser" at bounding box center [156, 602] width 55 height 21
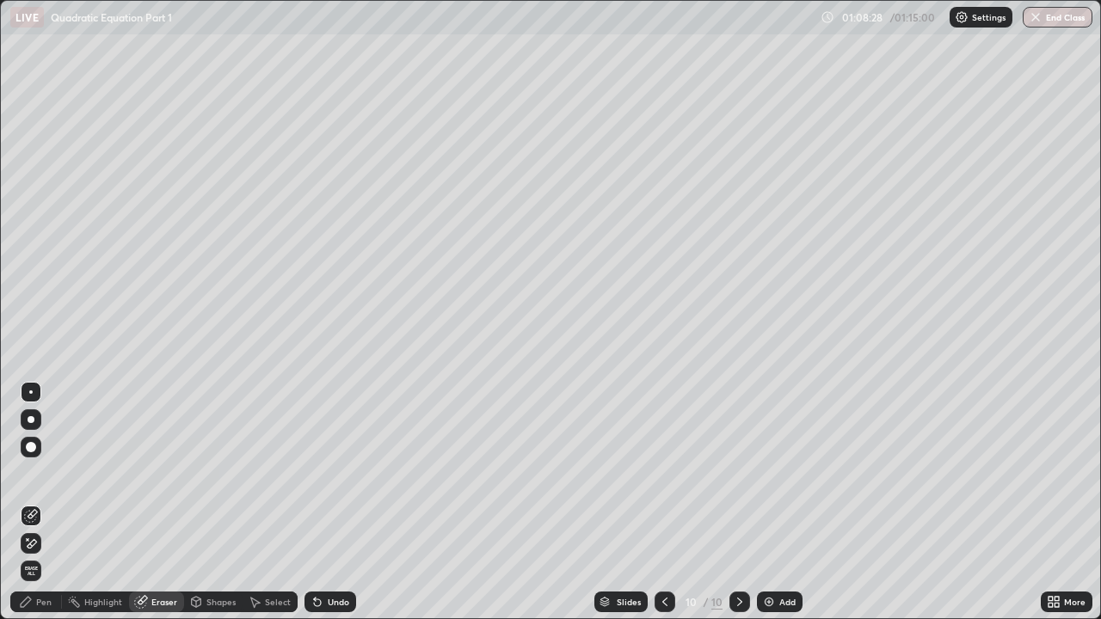
click at [54, 478] on div "Pen" at bounding box center [36, 602] width 52 height 21
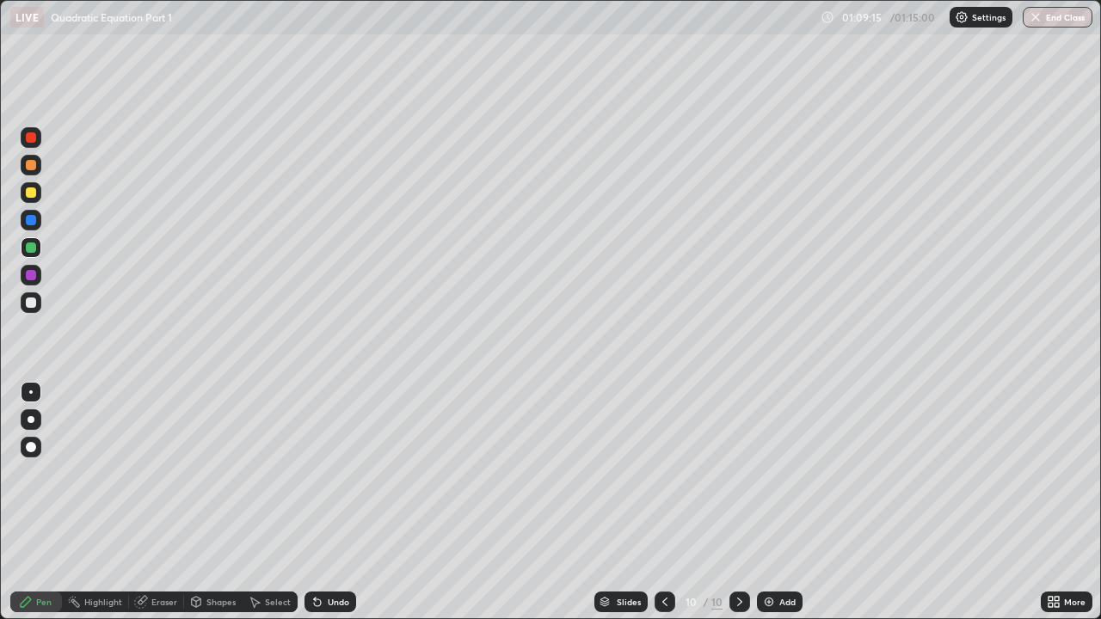
click at [31, 303] on div at bounding box center [31, 302] width 10 height 10
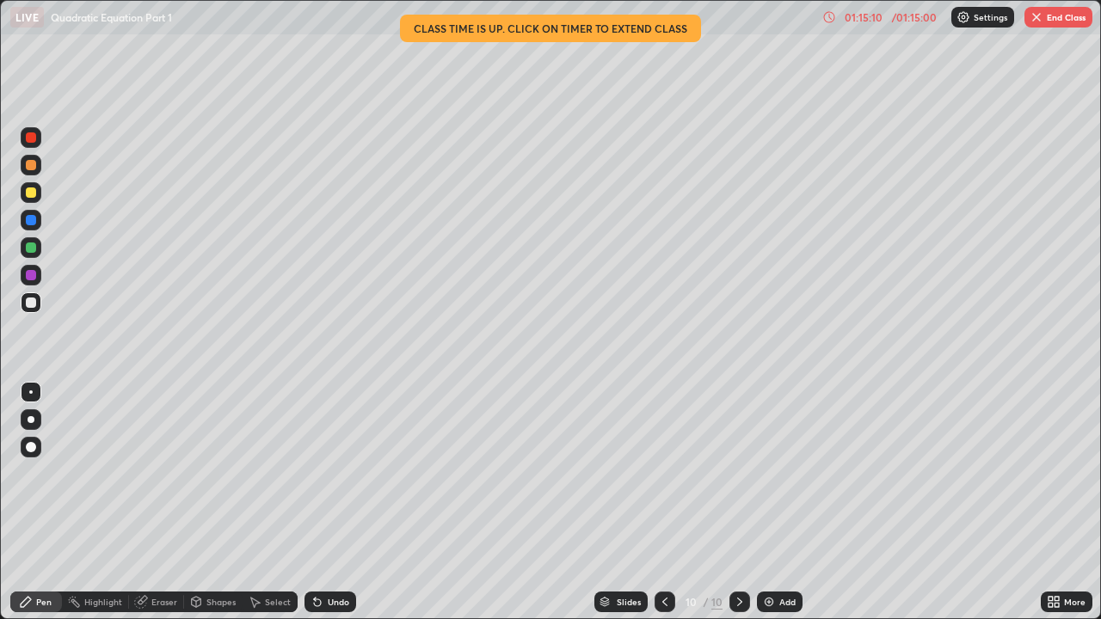
click at [1034, 20] on img "button" at bounding box center [1036, 17] width 14 height 14
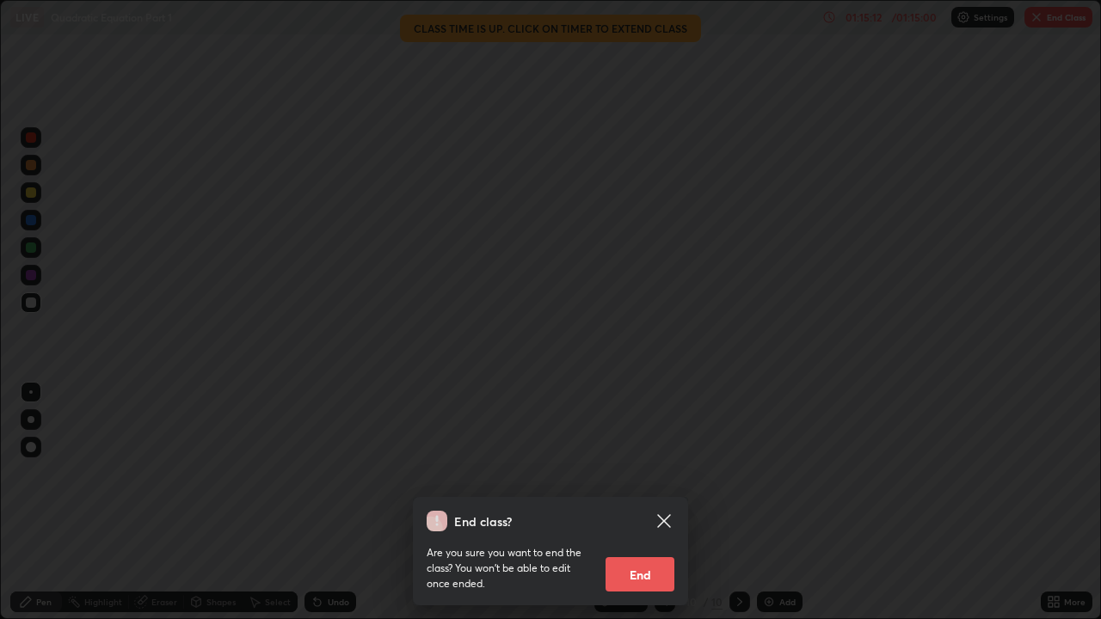
click at [651, 478] on button "End" at bounding box center [639, 574] width 69 height 34
